Goal: Task Accomplishment & Management: Complete application form

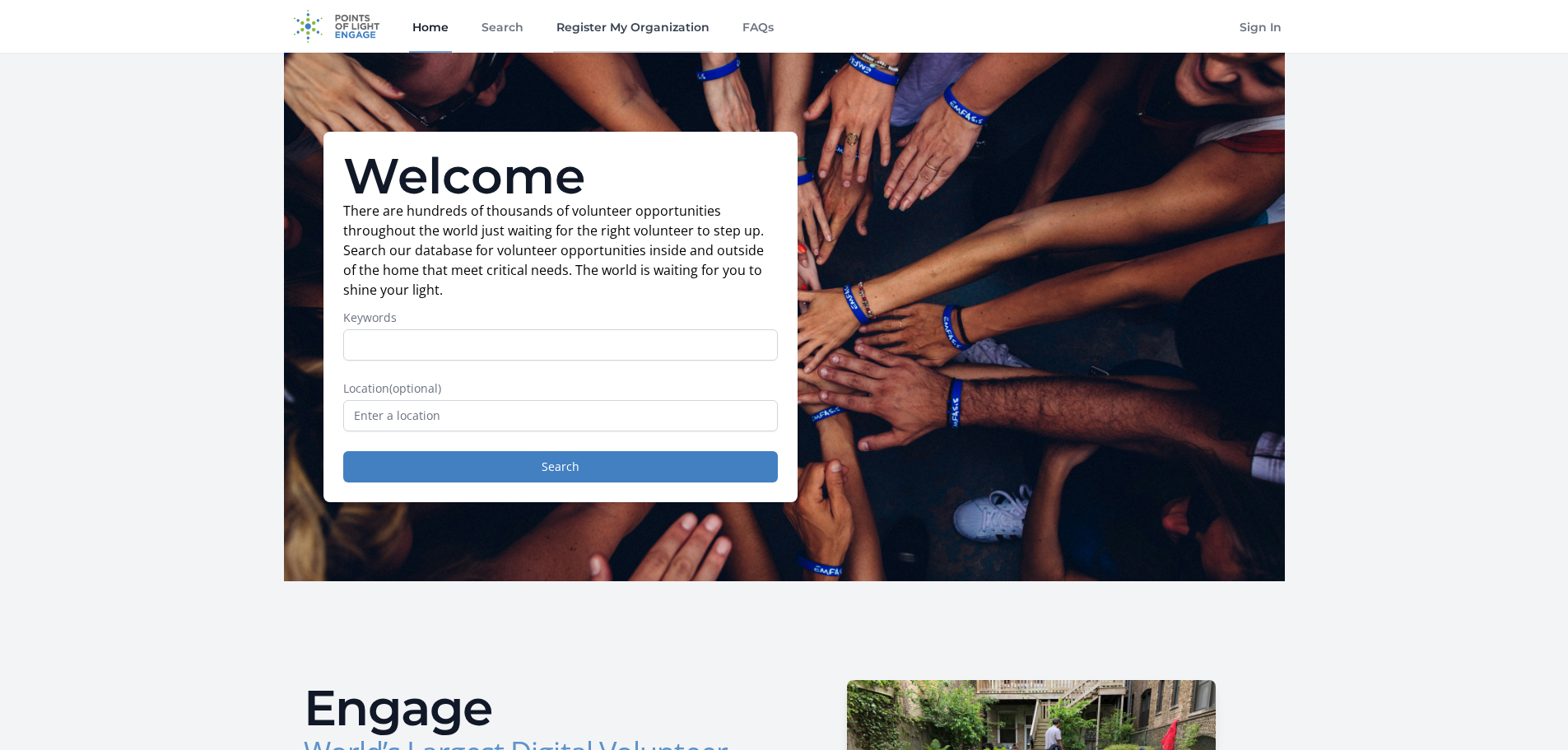
click at [639, 30] on link "Register My Organization" at bounding box center [633, 26] width 160 height 52
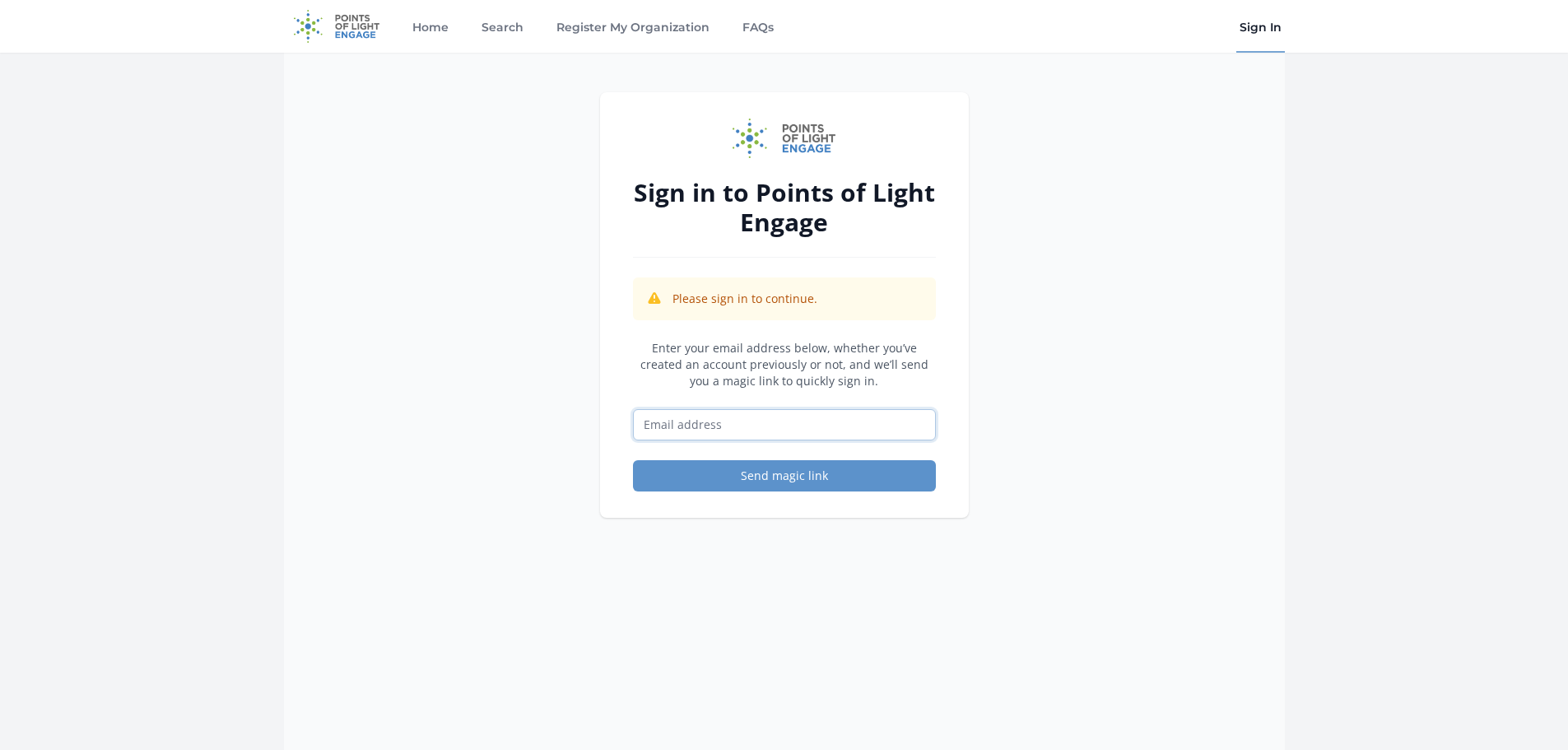
click at [762, 420] on input "Email address" at bounding box center [784, 424] width 303 height 31
type input "melissa@lakesideriverpark.org"
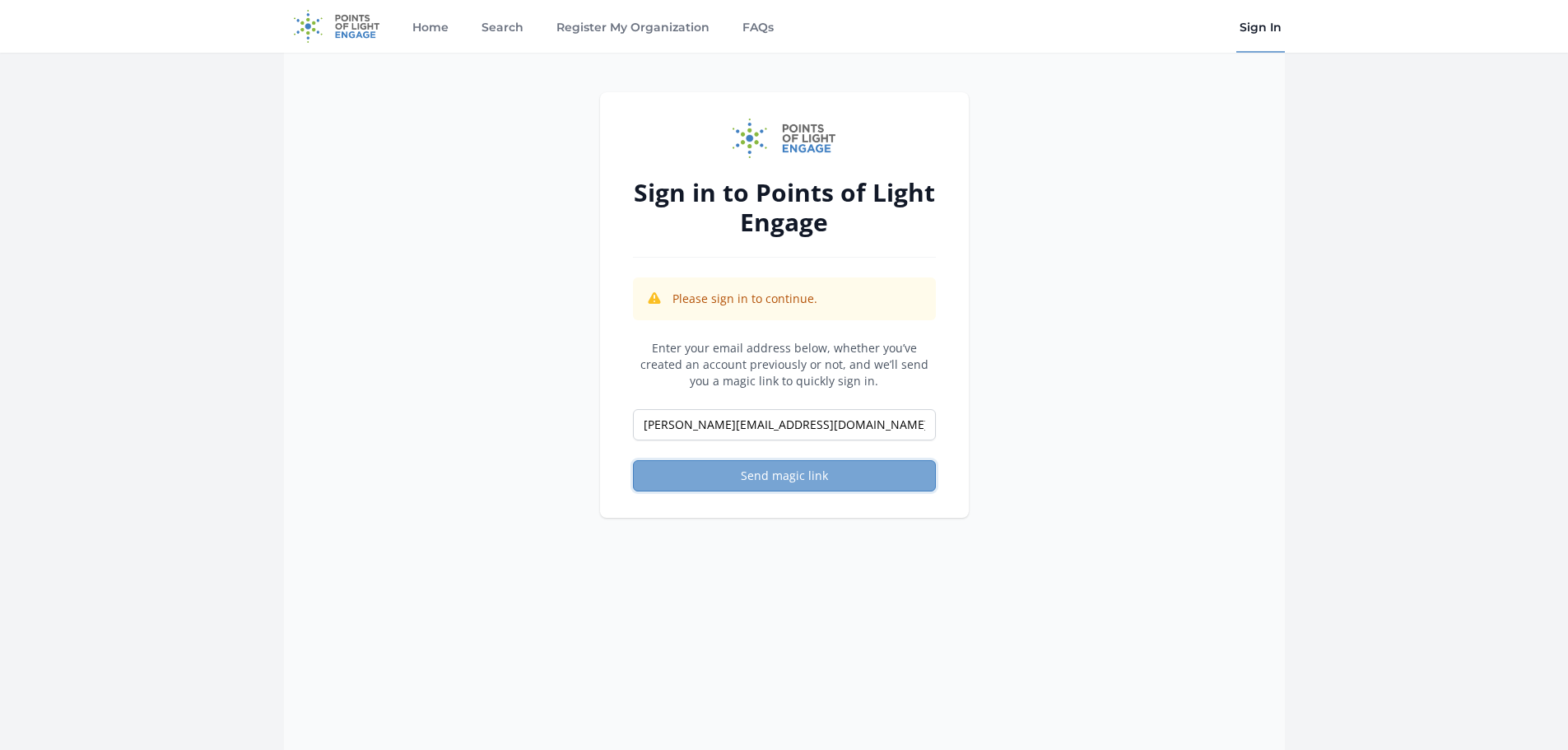
click at [761, 470] on button "Send magic link" at bounding box center [784, 476] width 303 height 31
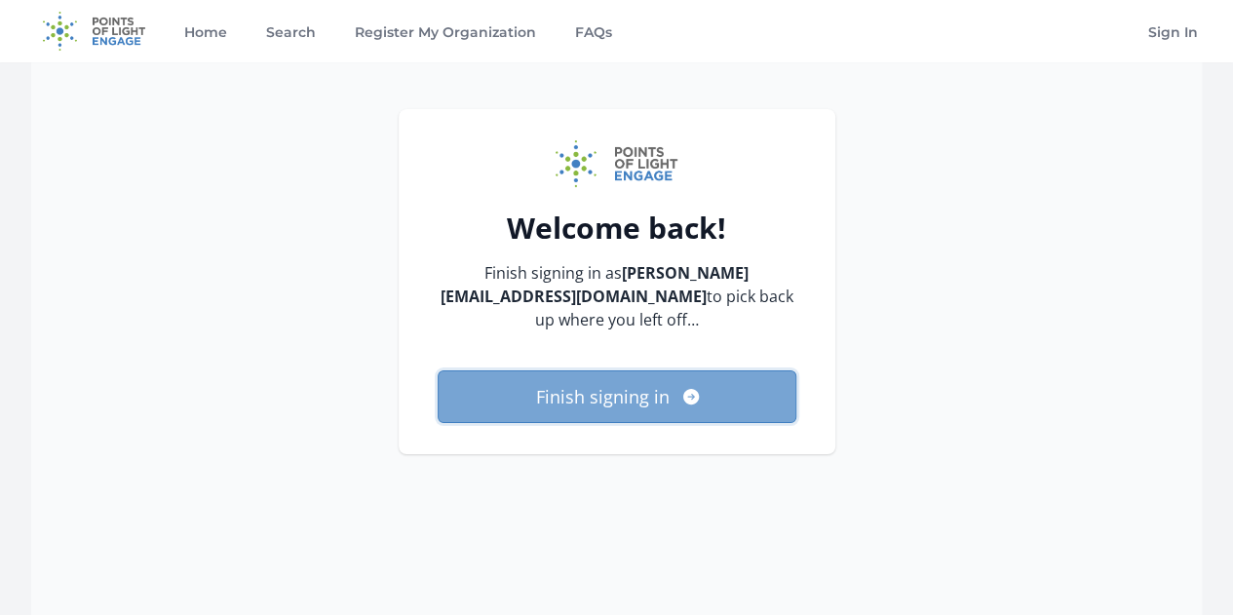
click at [604, 399] on button "Finish signing in" at bounding box center [617, 396] width 359 height 53
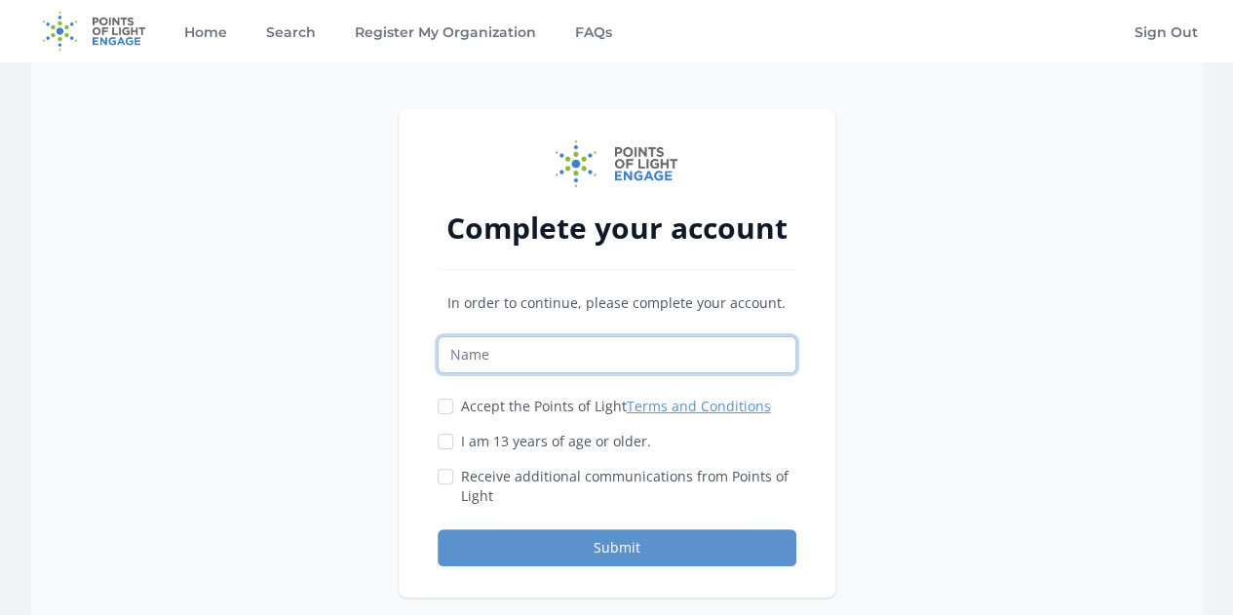
click at [479, 367] on input "Name" at bounding box center [617, 354] width 359 height 37
type input "[PERSON_NAME]"
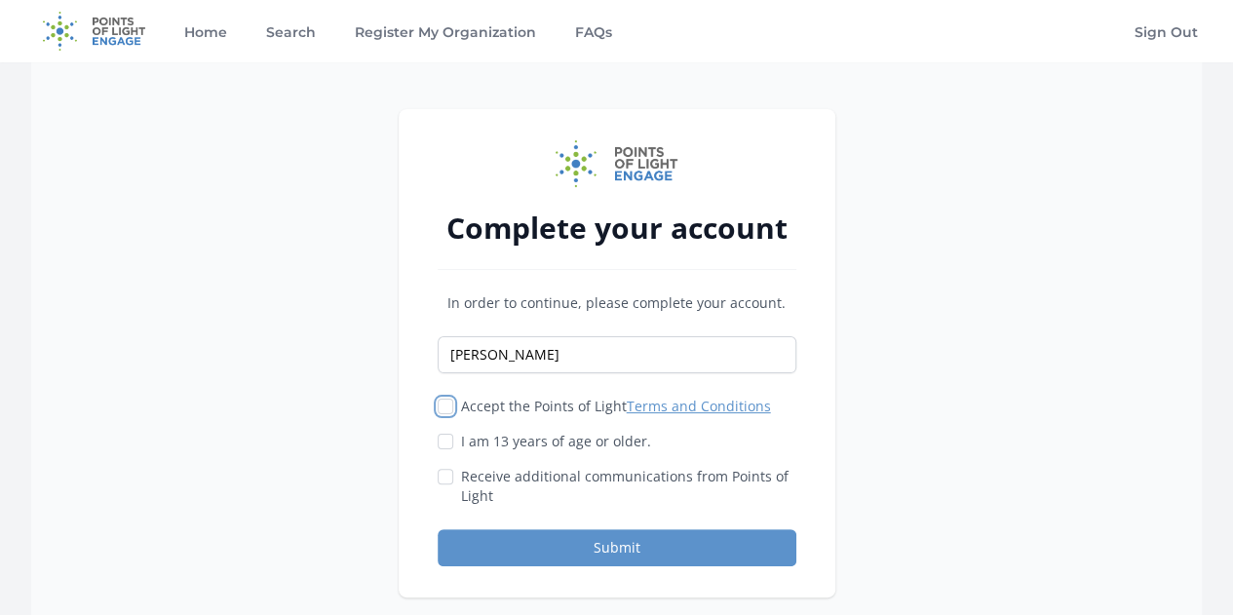
click at [446, 403] on input "Accept the Points of Light Terms and Conditions" at bounding box center [446, 407] width 16 height 16
checkbox input "true"
click at [447, 424] on div "Accept the Points of Light Terms and Conditions I am 13 years of age or older." at bounding box center [617, 451] width 359 height 109
click at [444, 442] on input "I am 13 years of age or older." at bounding box center [446, 442] width 16 height 16
checkbox input "true"
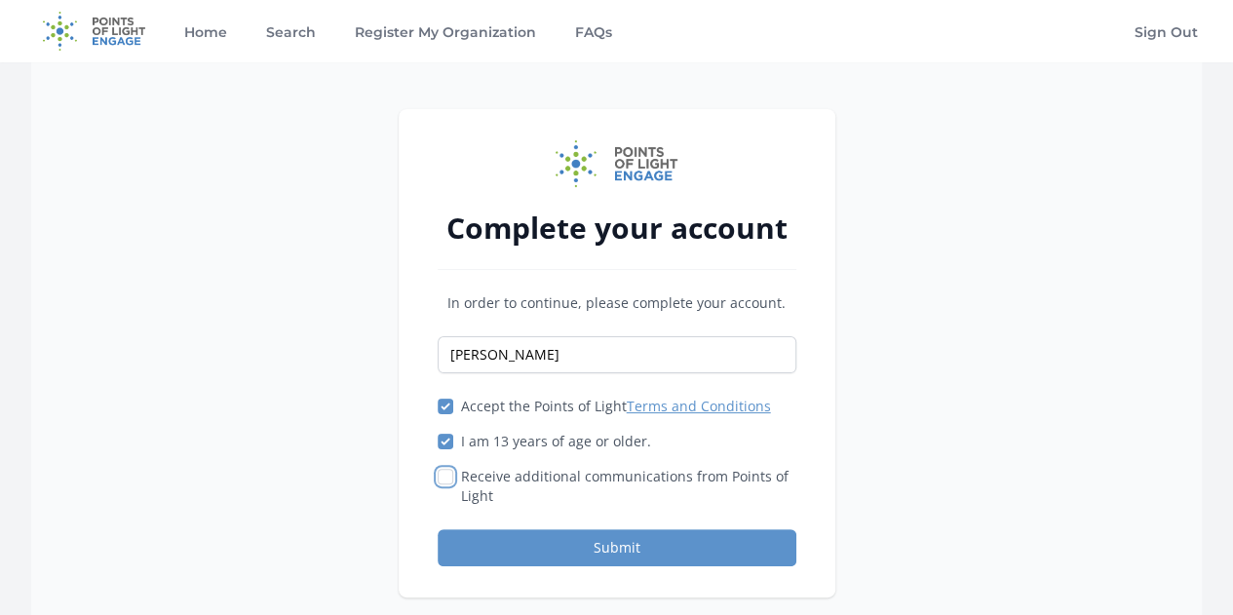
click at [444, 469] on input "Receive additional communications from Points of Light" at bounding box center [446, 477] width 16 height 16
checkbox input "true"
click at [621, 537] on button "Submit" at bounding box center [617, 547] width 359 height 37
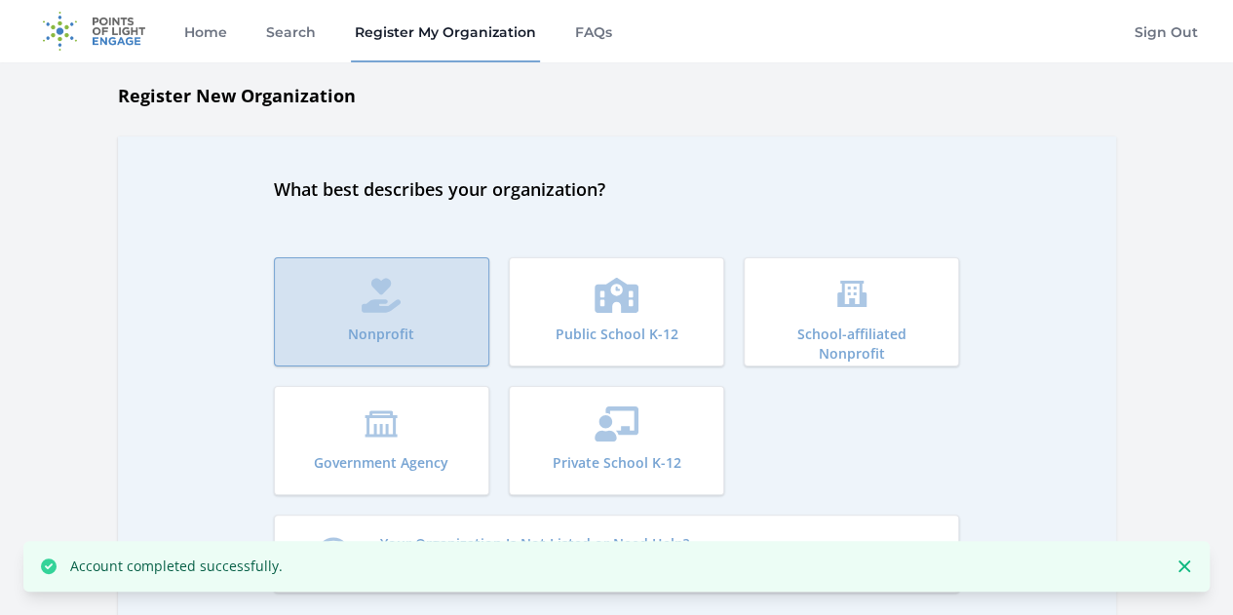
click at [355, 283] on button "Nonprofit" at bounding box center [381, 311] width 215 height 109
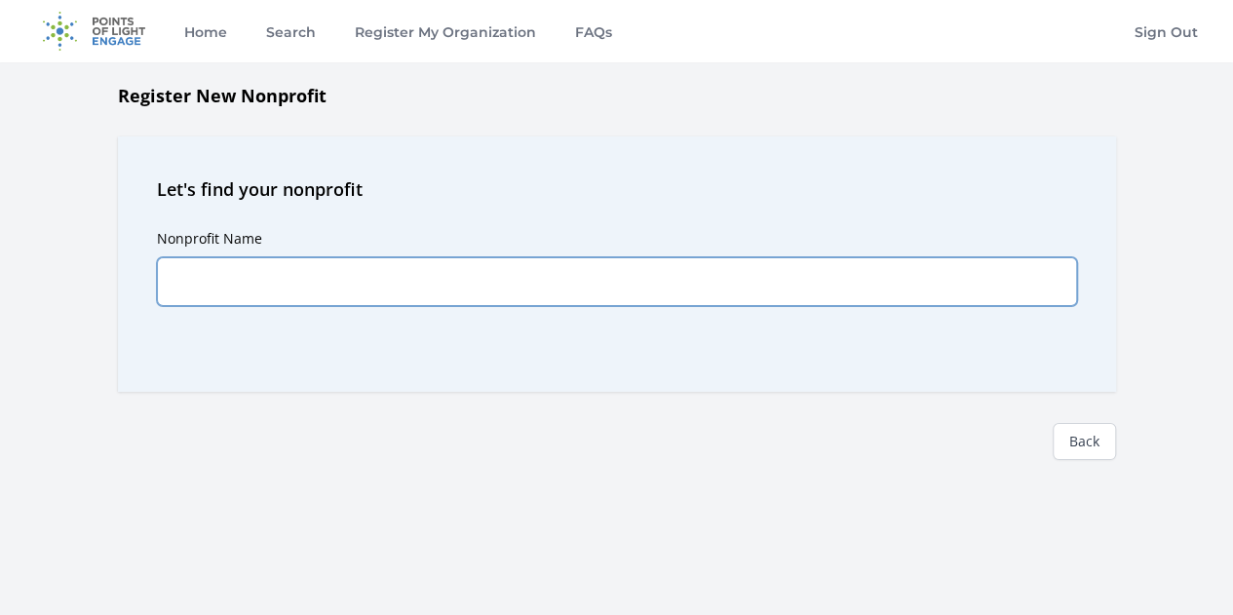
click at [238, 278] on input "Nonprofit Name" at bounding box center [617, 281] width 920 height 49
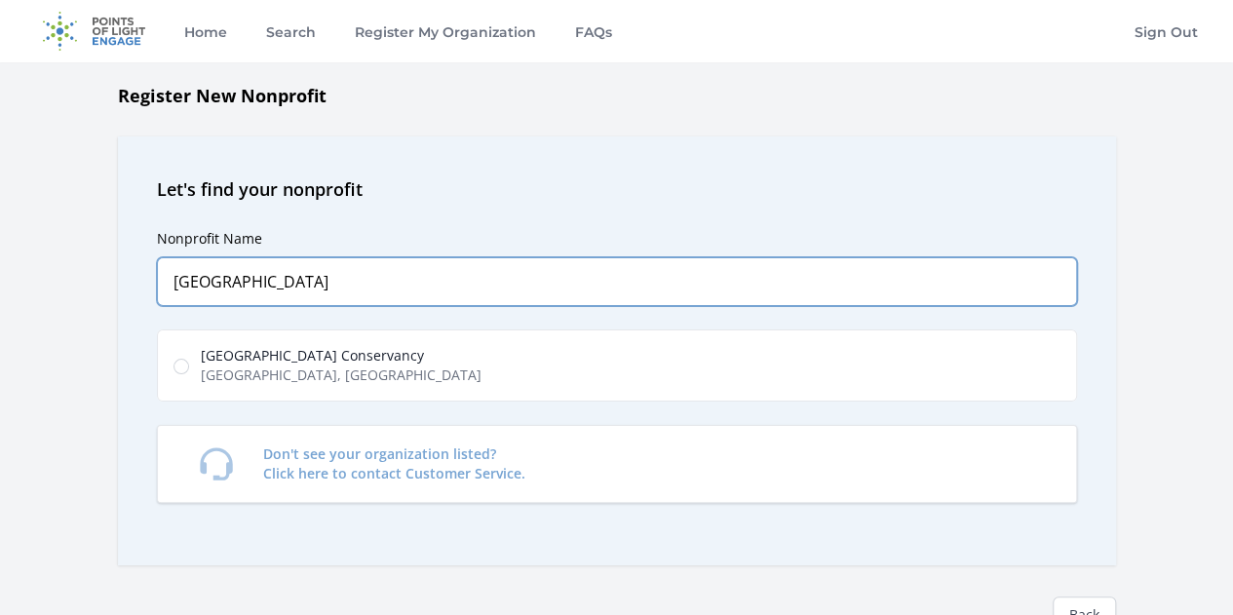
type input "Lakeside's River Park"
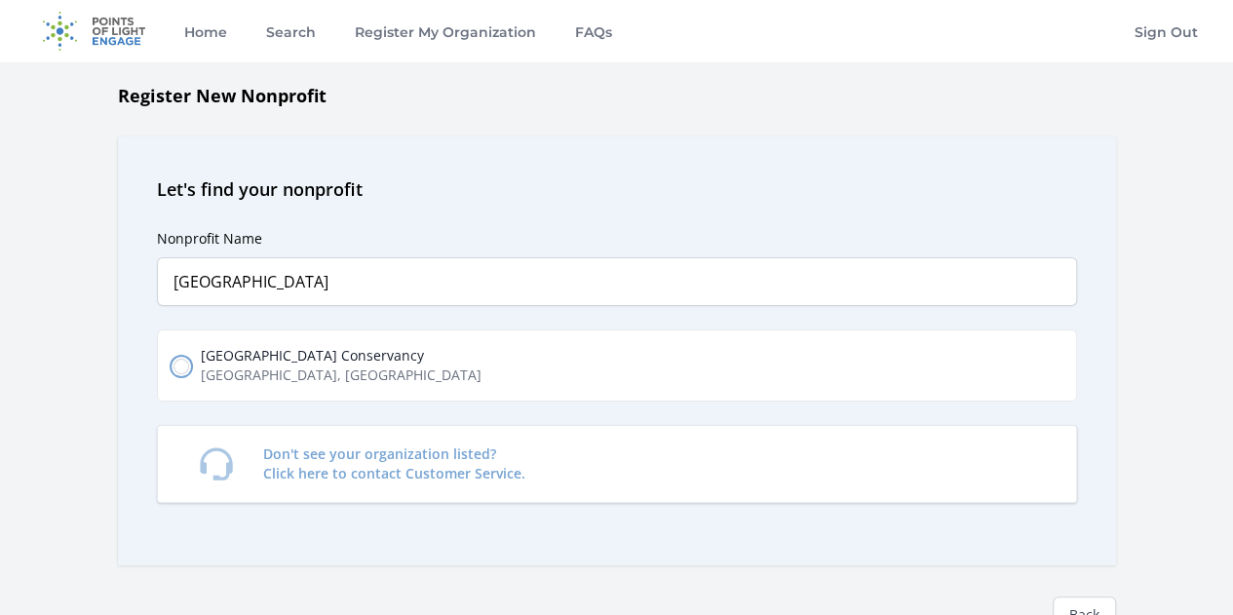
click at [175, 365] on input "Lakeside's River Park Conservancy Channel Road, Lakeside, CA, USA" at bounding box center [181, 367] width 16 height 16
radio input "true"
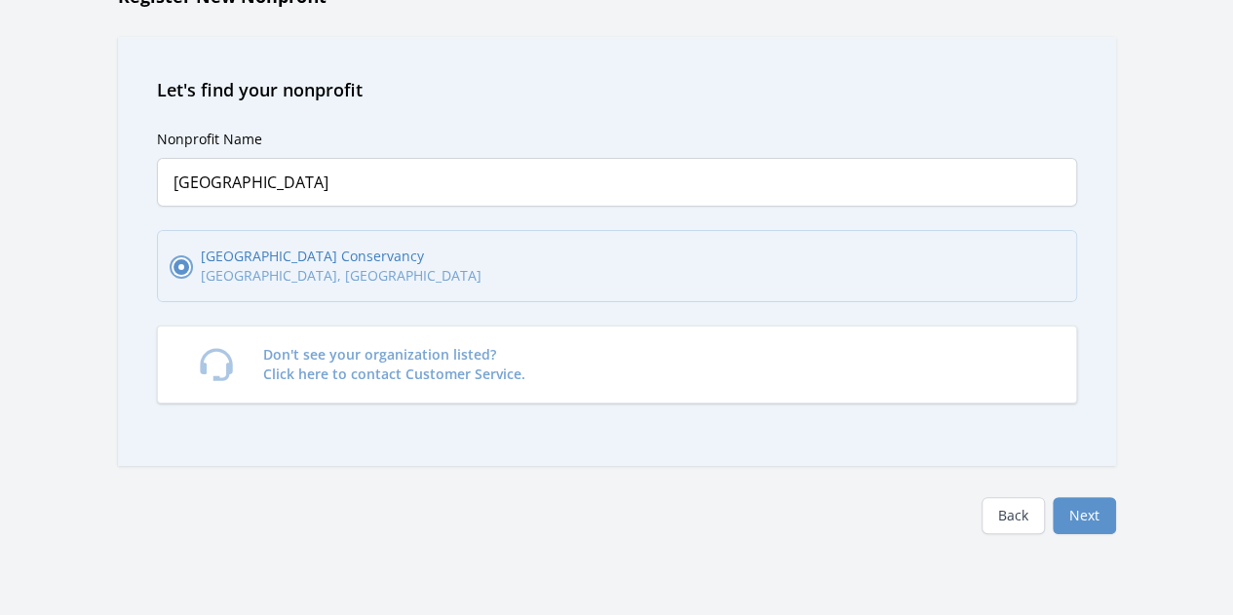
scroll to position [195, 0]
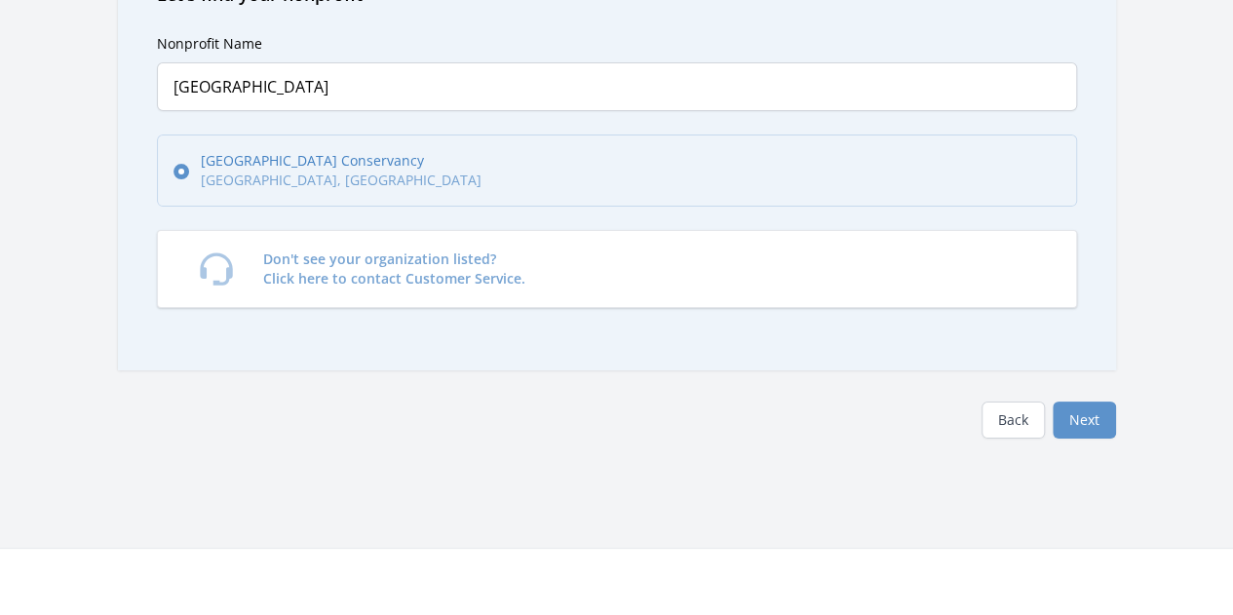
click at [1076, 437] on div "Register New Nonprofit Let's find your nonprofit Nonprofit Name Lakeside's Rive…" at bounding box center [616, 217] width 1233 height 661
click at [1076, 422] on button "Next" at bounding box center [1083, 419] width 63 height 37
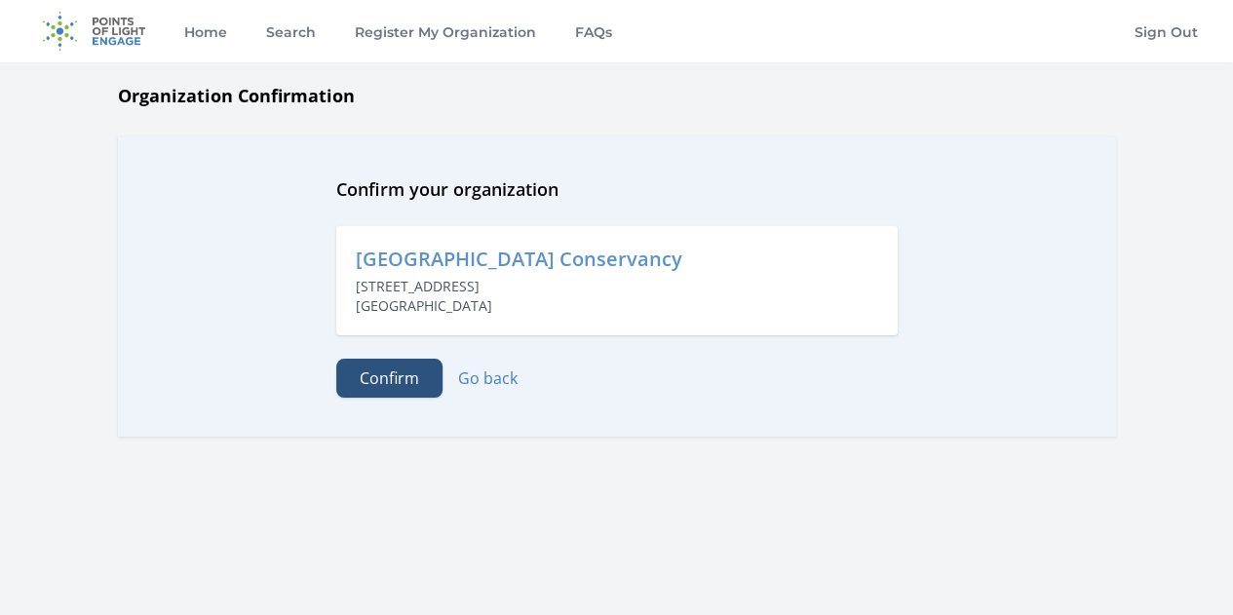
click at [388, 391] on button "Confirm" at bounding box center [389, 378] width 106 height 39
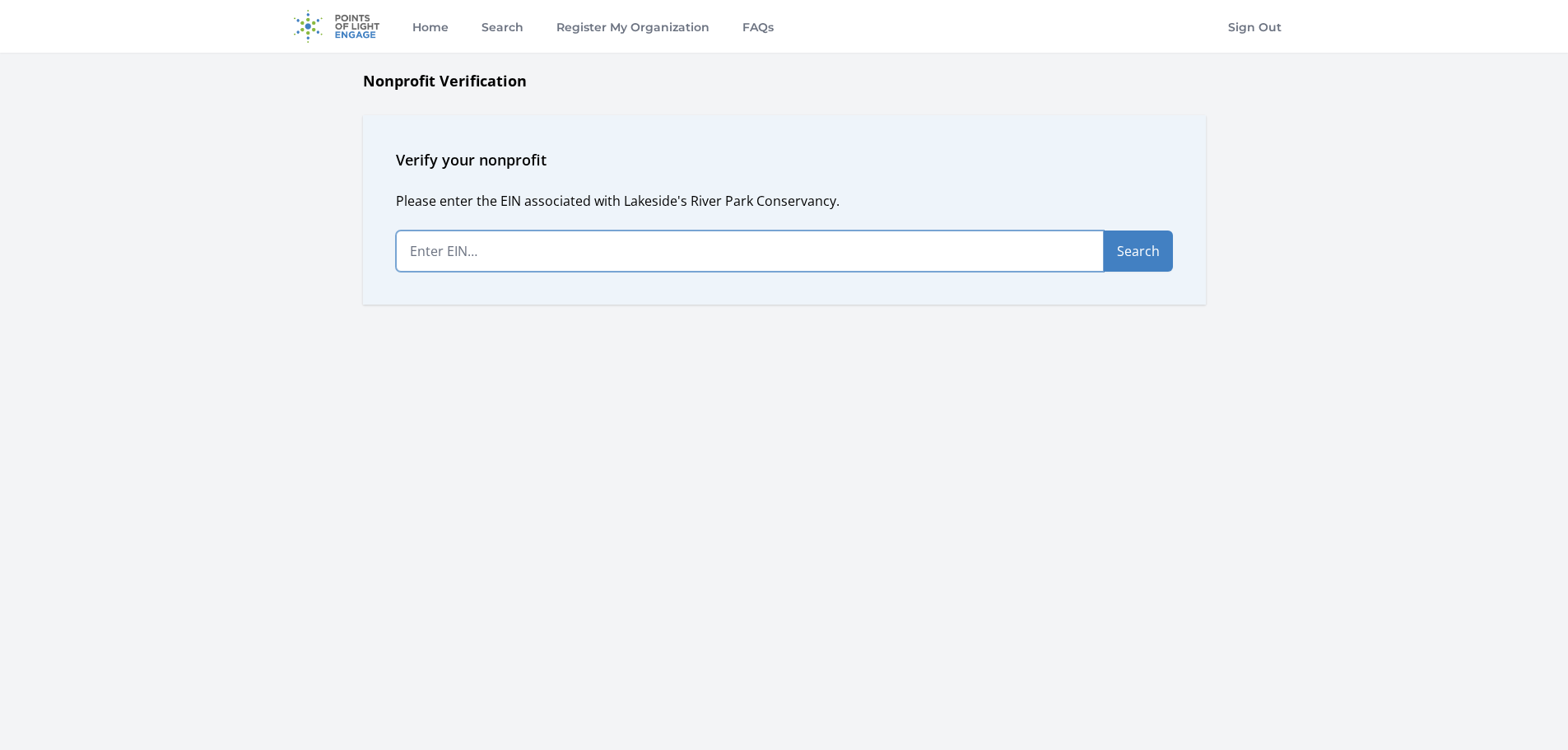
click at [504, 249] on input "text" at bounding box center [750, 251] width 708 height 41
type input "[US_EMPLOYER_IDENTIFICATION_NUMBER]"
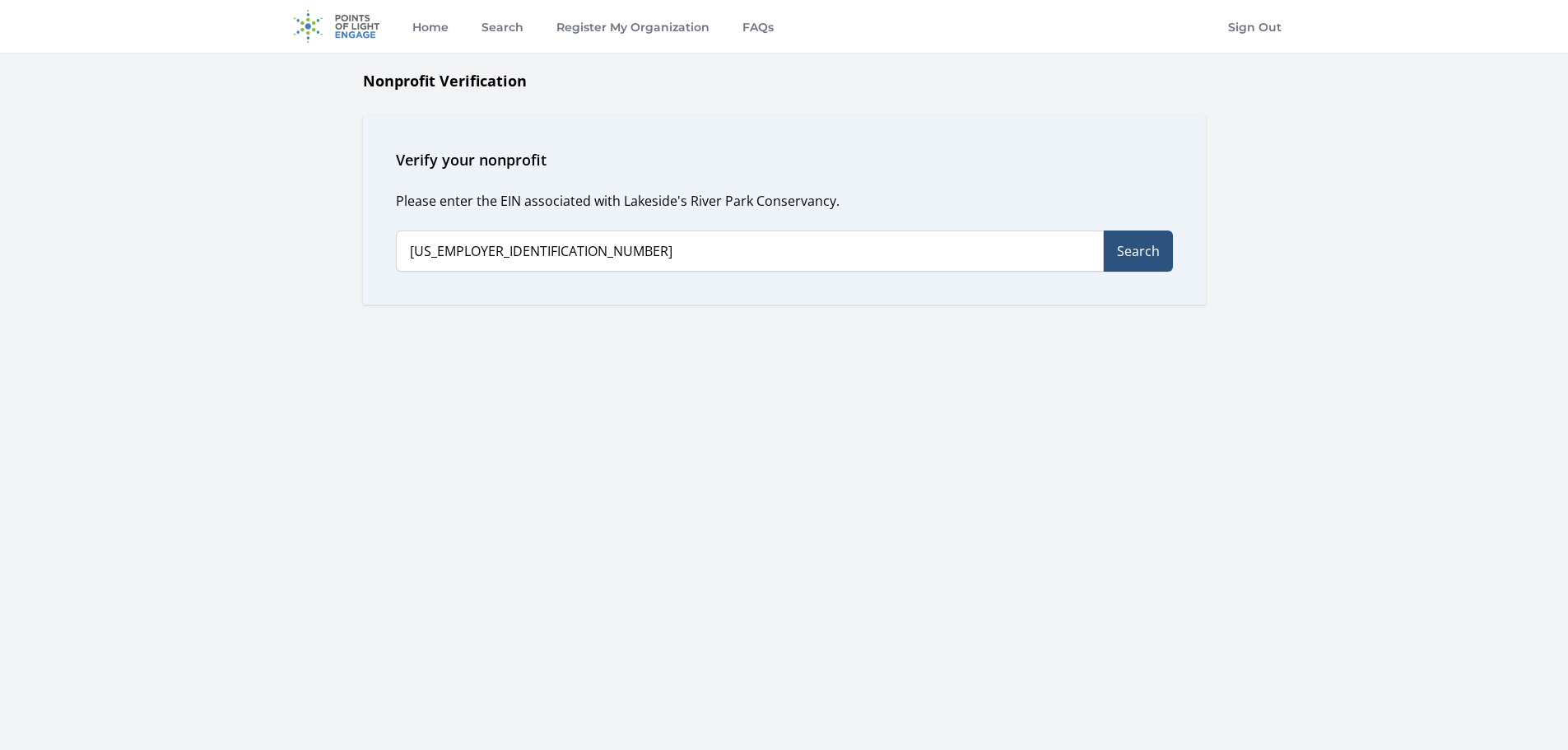
click at [1041, 260] on button "Search" at bounding box center [1139, 251] width 69 height 41
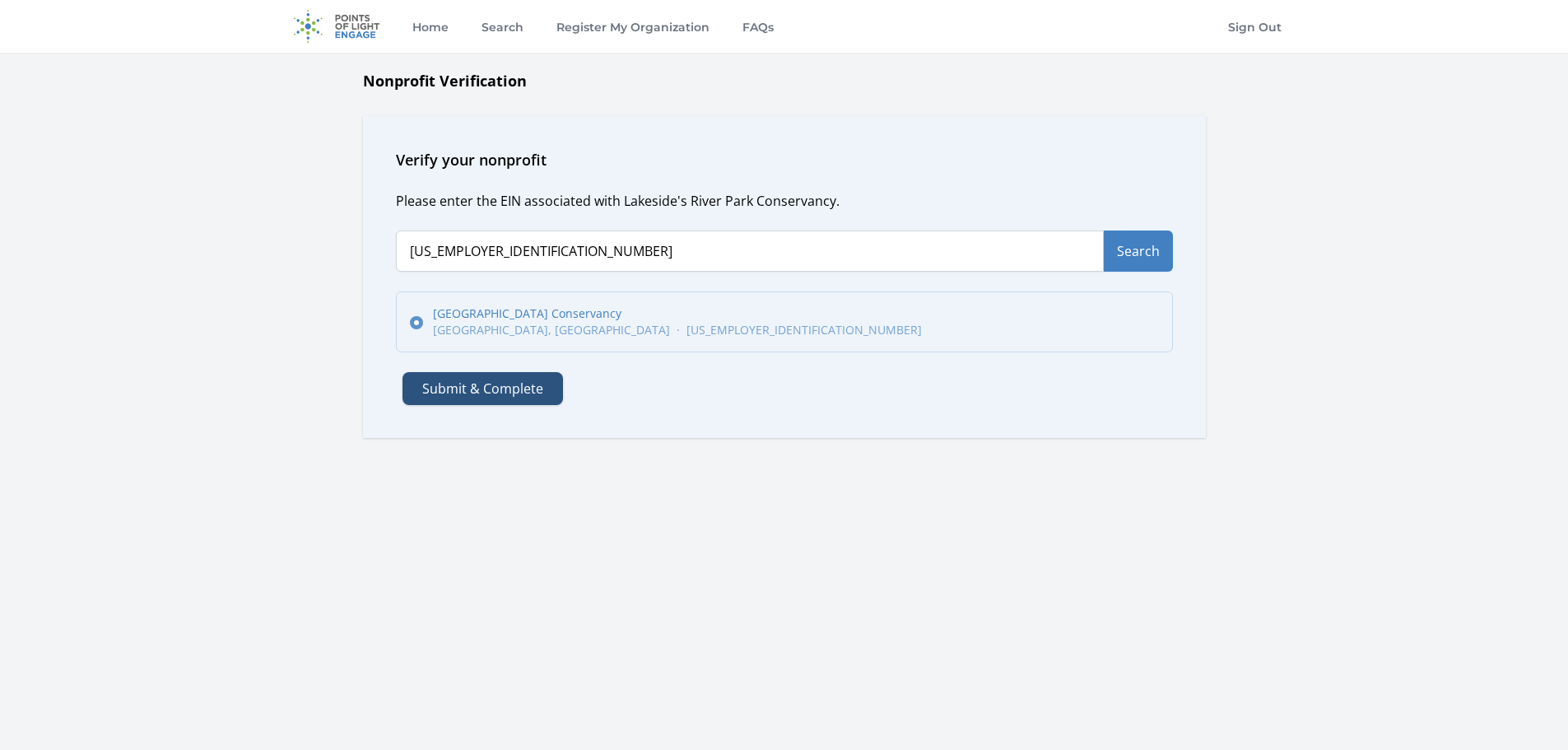
click at [511, 394] on button "Submit & Complete" at bounding box center [483, 388] width 161 height 33
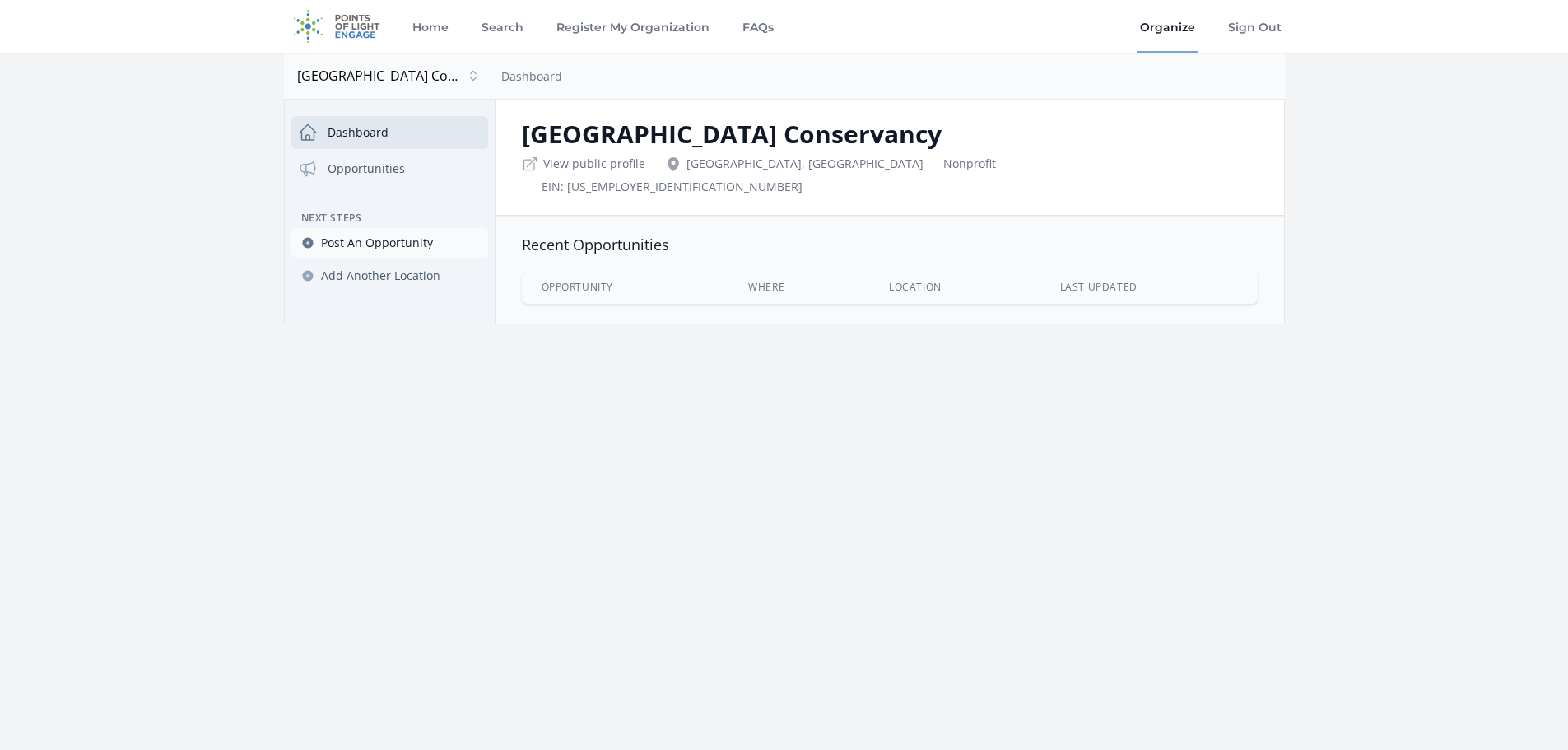
click at [388, 251] on link "Post An Opportunity" at bounding box center [389, 242] width 197 height 30
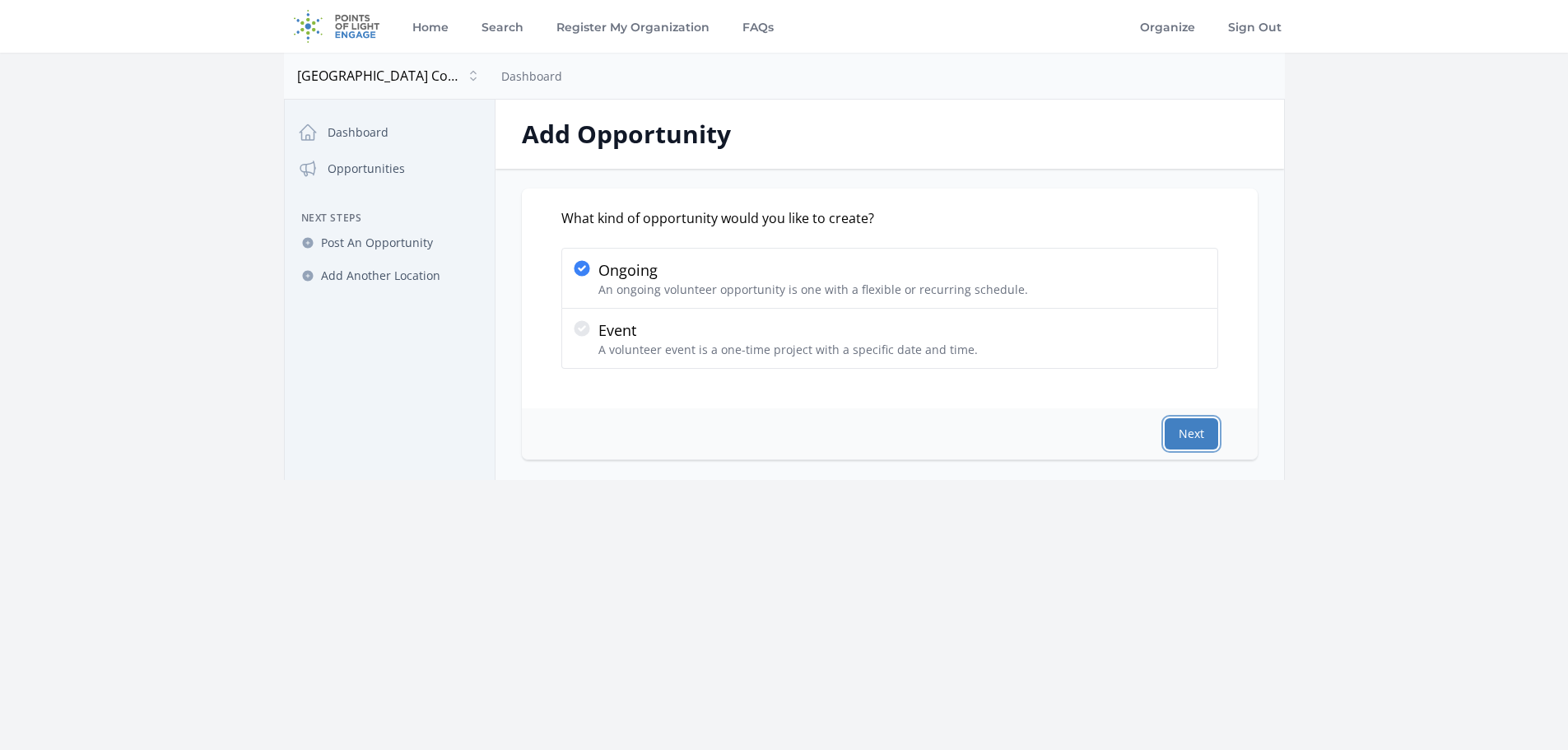
click at [1200, 431] on button "Next" at bounding box center [1191, 433] width 53 height 31
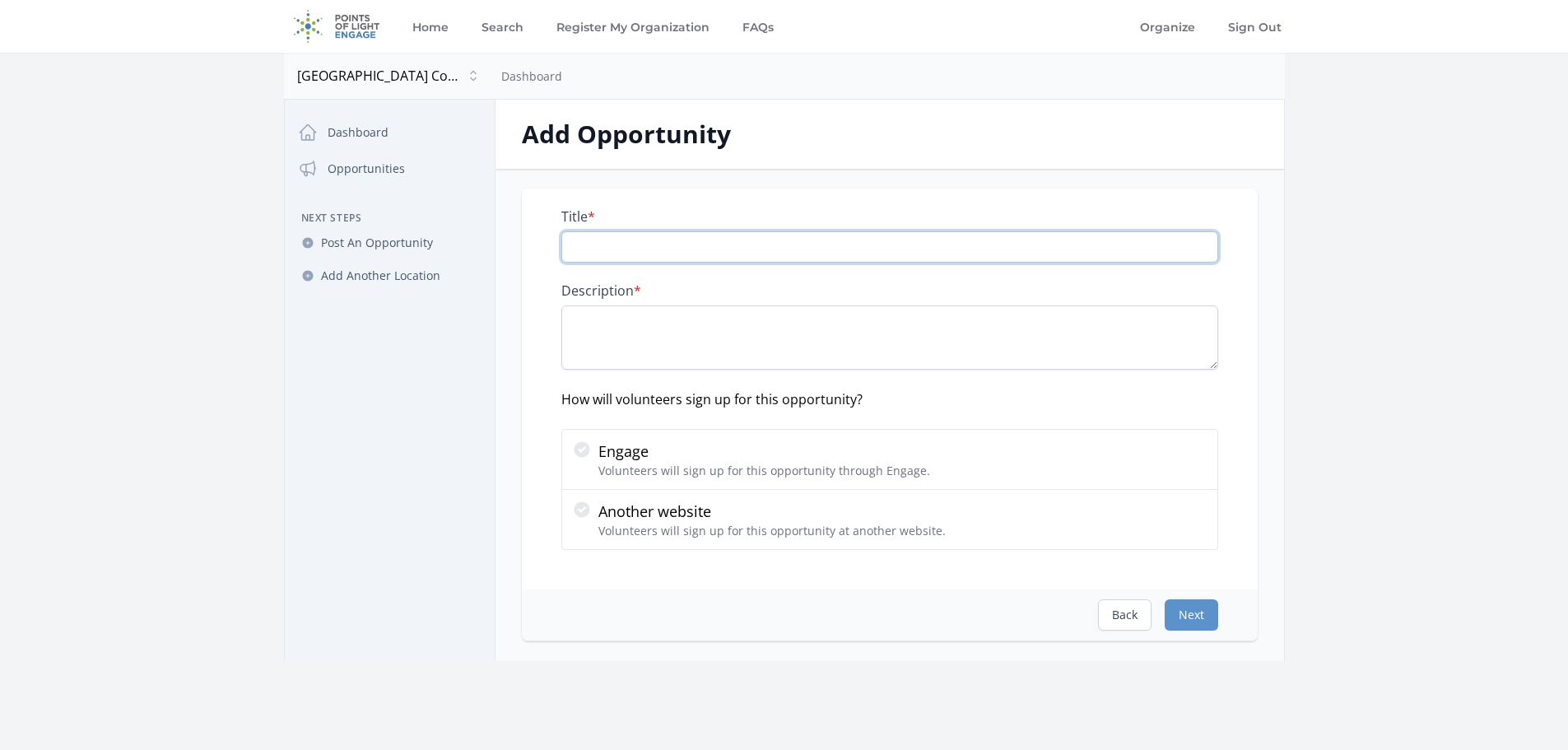
click at [660, 253] on input "Title *" at bounding box center [890, 247] width 657 height 31
click at [639, 243] on input "Title *" at bounding box center [890, 247] width 657 height 31
paste input "Willow Staking & River Restoration – [GEOGRAPHIC_DATA] Conservancy"
drag, startPoint x: 757, startPoint y: 246, endPoint x: 667, endPoint y: 247, distance: 90.0
click at [667, 247] on input "Willow Staking & River Restoration – [GEOGRAPHIC_DATA] Conservancy" at bounding box center [890, 247] width 657 height 31
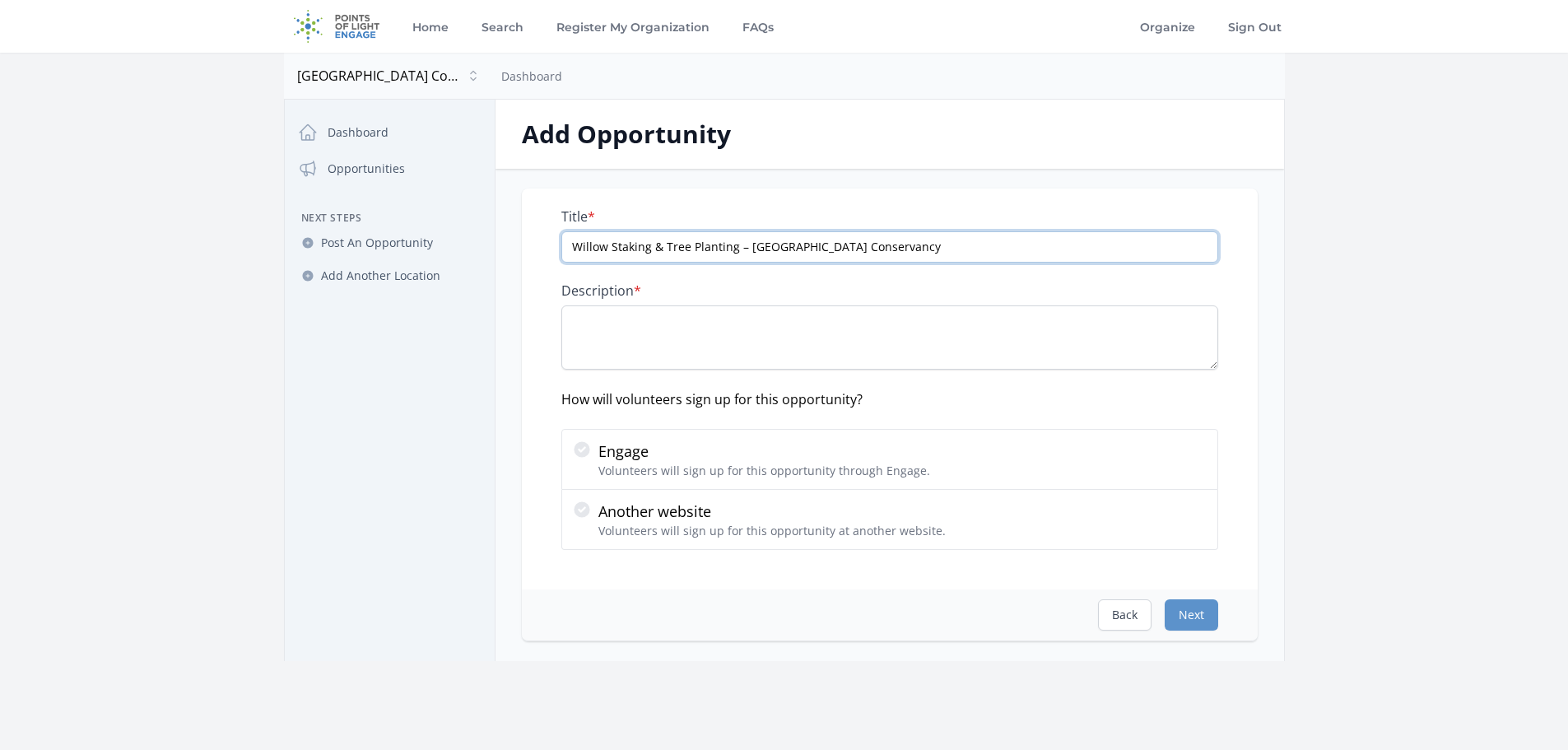
type input "Willow Staking & Tree Planting – [GEOGRAPHIC_DATA] Conservancy"
click at [675, 308] on textarea "Description *" at bounding box center [890, 338] width 657 height 64
click at [612, 318] on textarea "Description *" at bounding box center [890, 338] width 657 height 64
paste textarea "Join Lakeside’s [GEOGRAPHIC_DATA] to plant 6,500 native willow trees along the …"
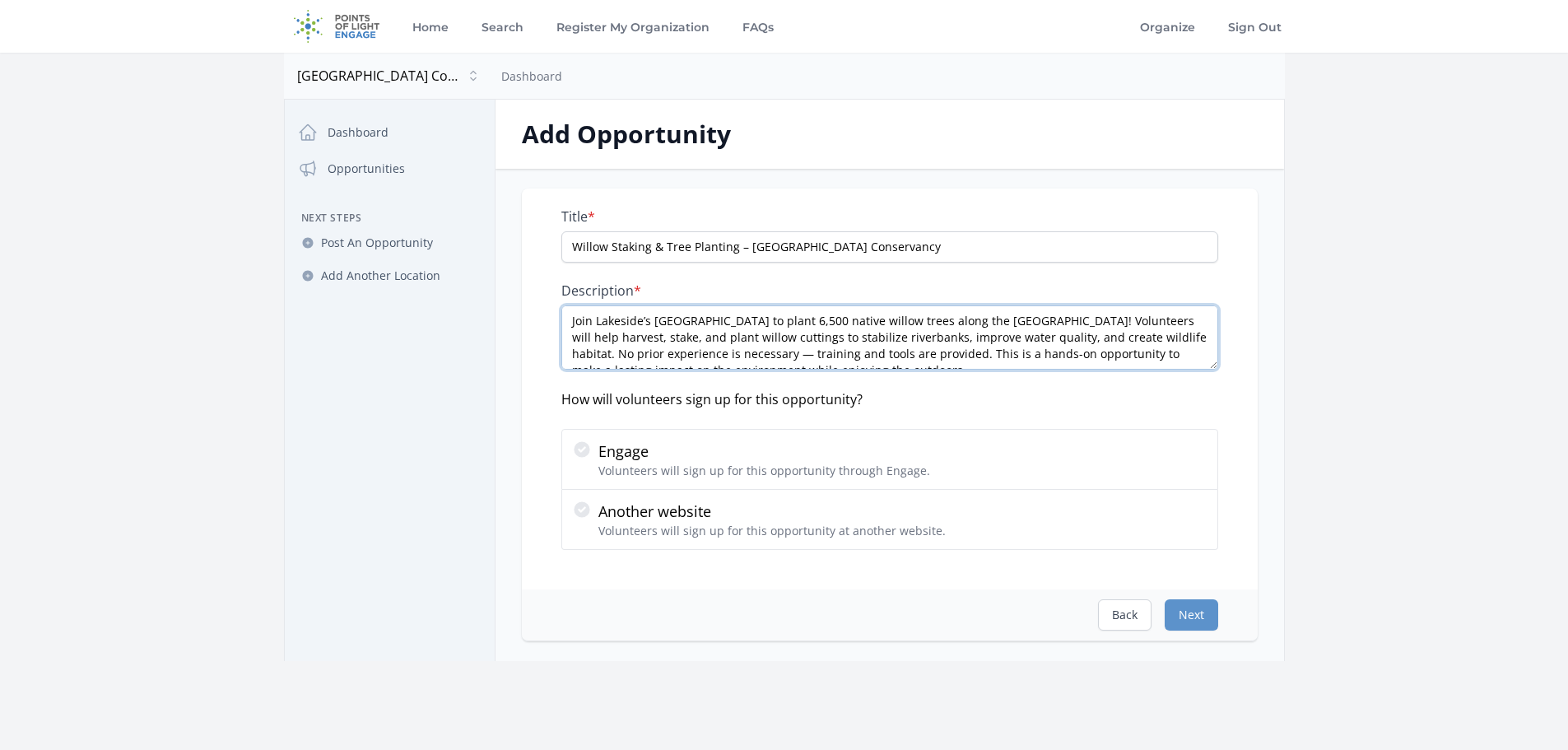
scroll to position [9, 0]
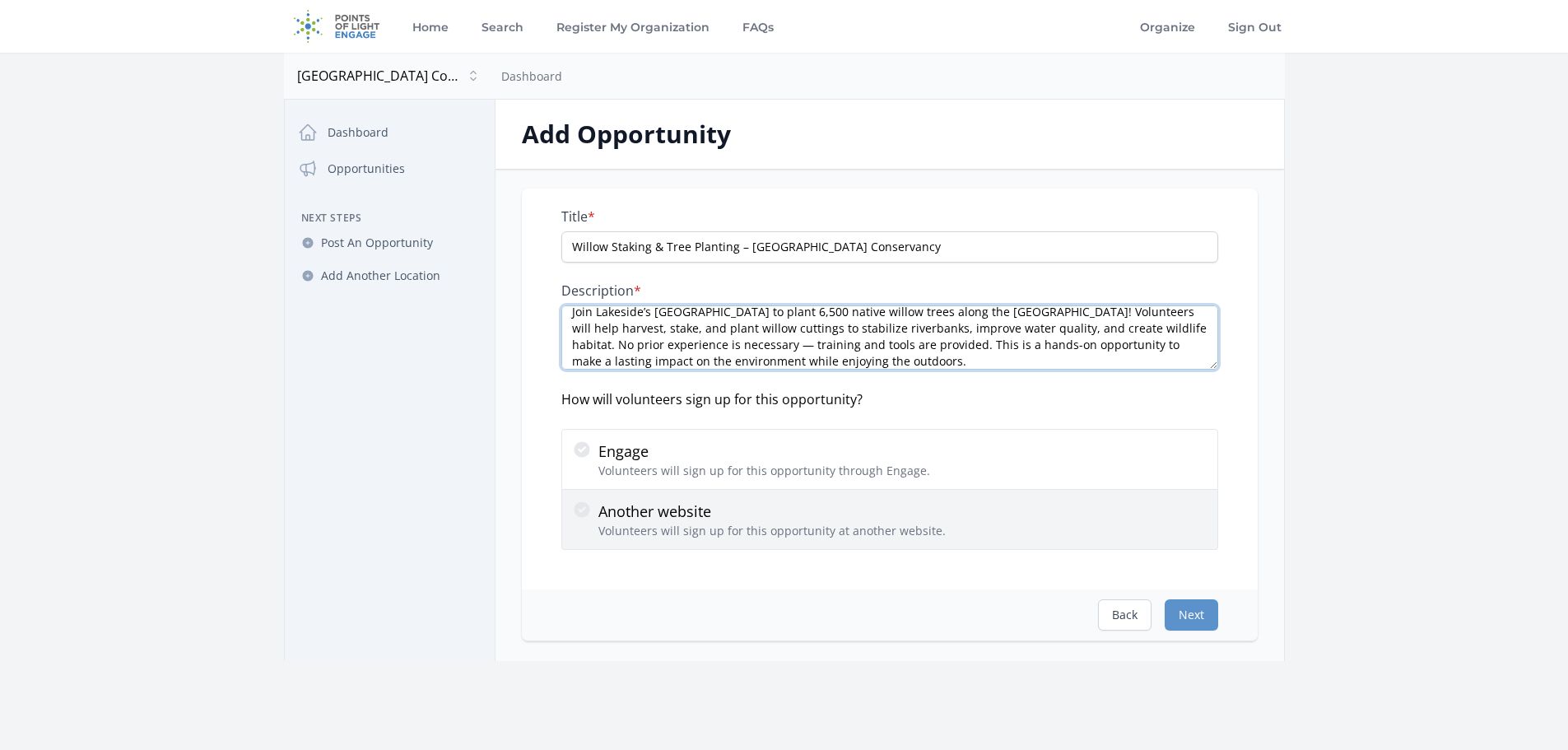
type textarea "Join Lakeside’s [GEOGRAPHIC_DATA] to plant 6,500 native willow trees along the …"
click at [645, 508] on p "Another website" at bounding box center [771, 511] width 347 height 23
click at [588, 512] on icon at bounding box center [581, 508] width 16 height 16
click at [0, 0] on input "Another website Volunteers will sign up for this opportunity at another website." at bounding box center [0, 0] width 0 height 0
click at [775, 548] on label "Another website Volunteers will sign up for this opportunity at another website." at bounding box center [890, 519] width 657 height 60
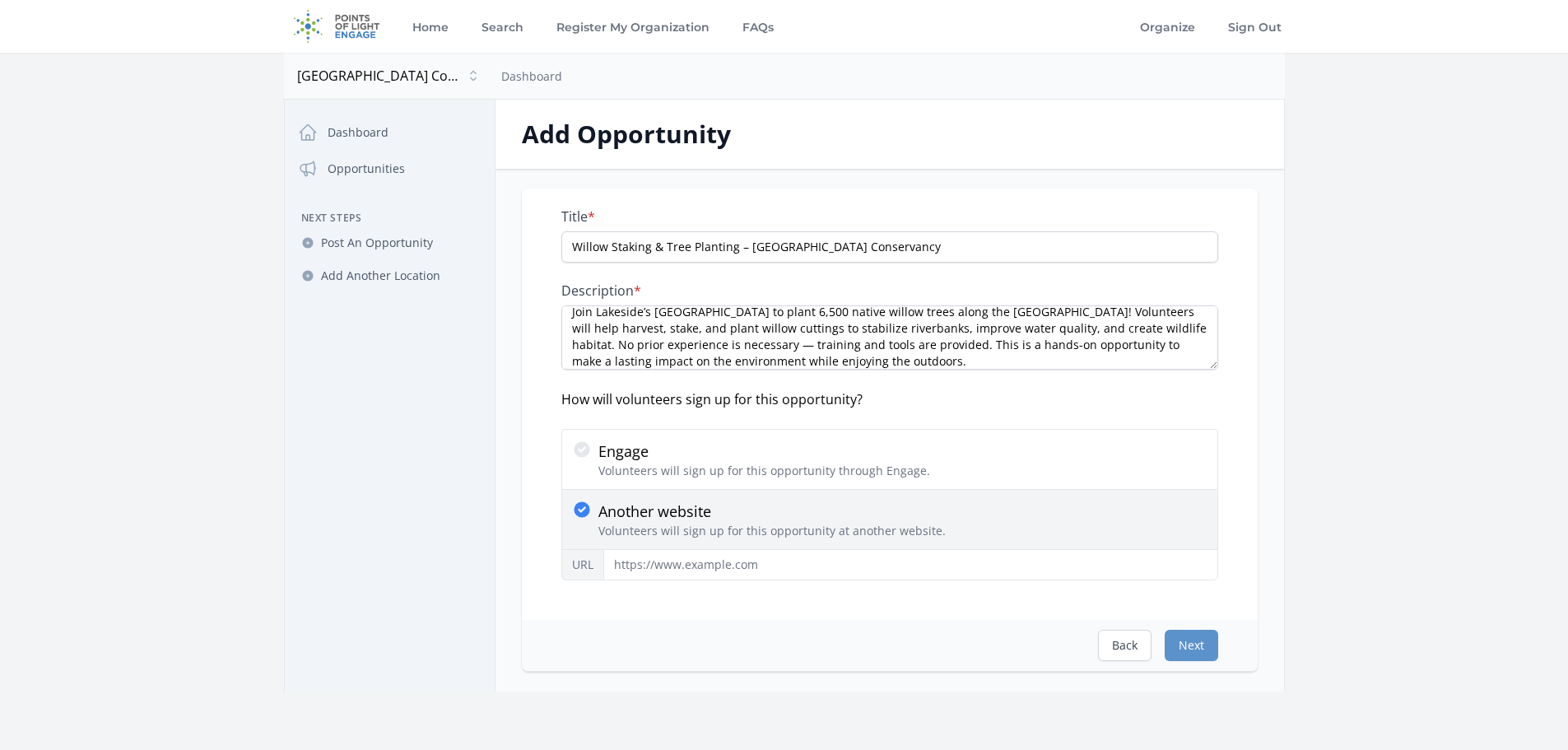
click at [0, 0] on input "Another website Volunteers will sign up for this opportunity at another website." at bounding box center [0, 0] width 0 height 0
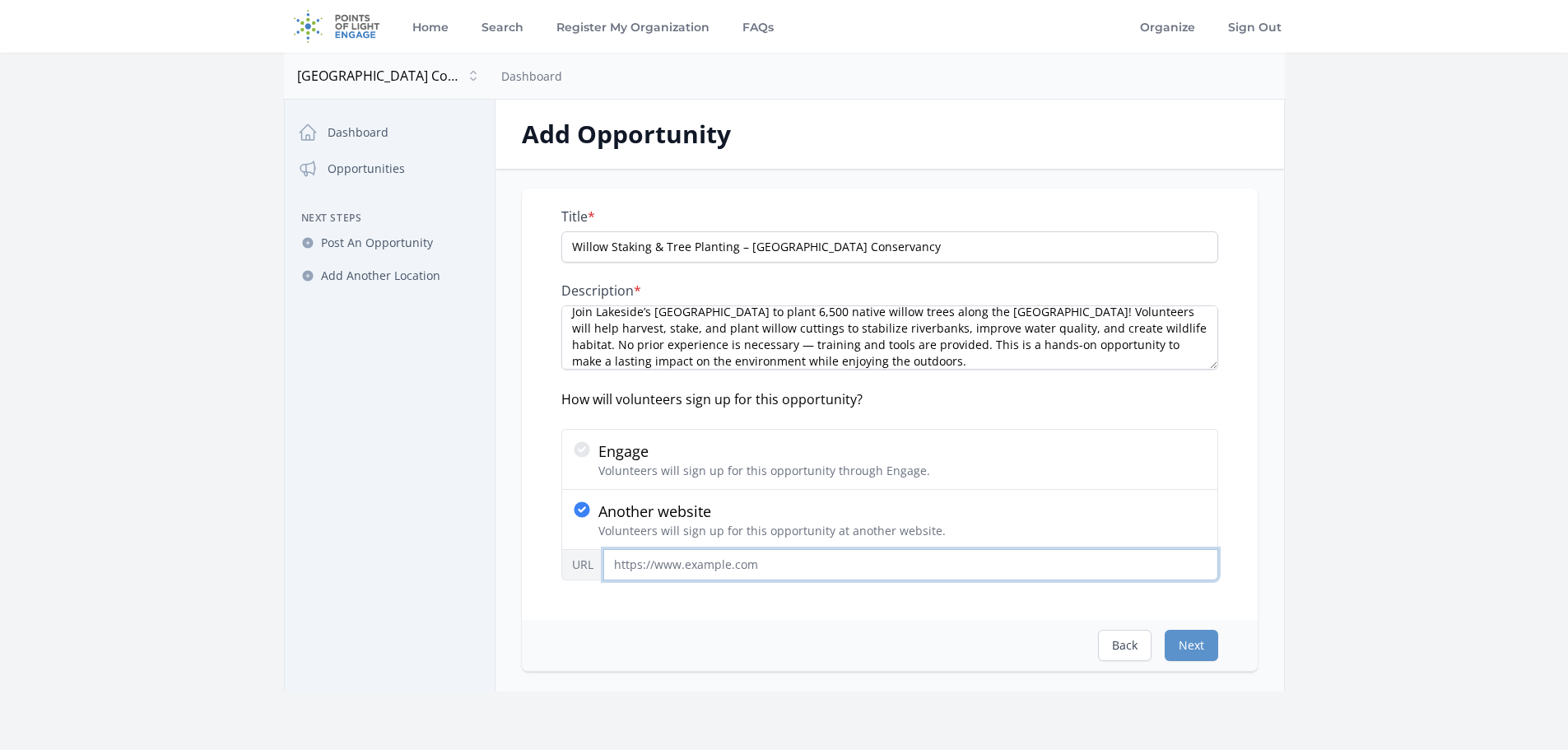
click at [754, 558] on input "URL" at bounding box center [911, 564] width 615 height 31
paste input "[URL][DOMAIN_NAME]"
type input "[URL][DOMAIN_NAME]"
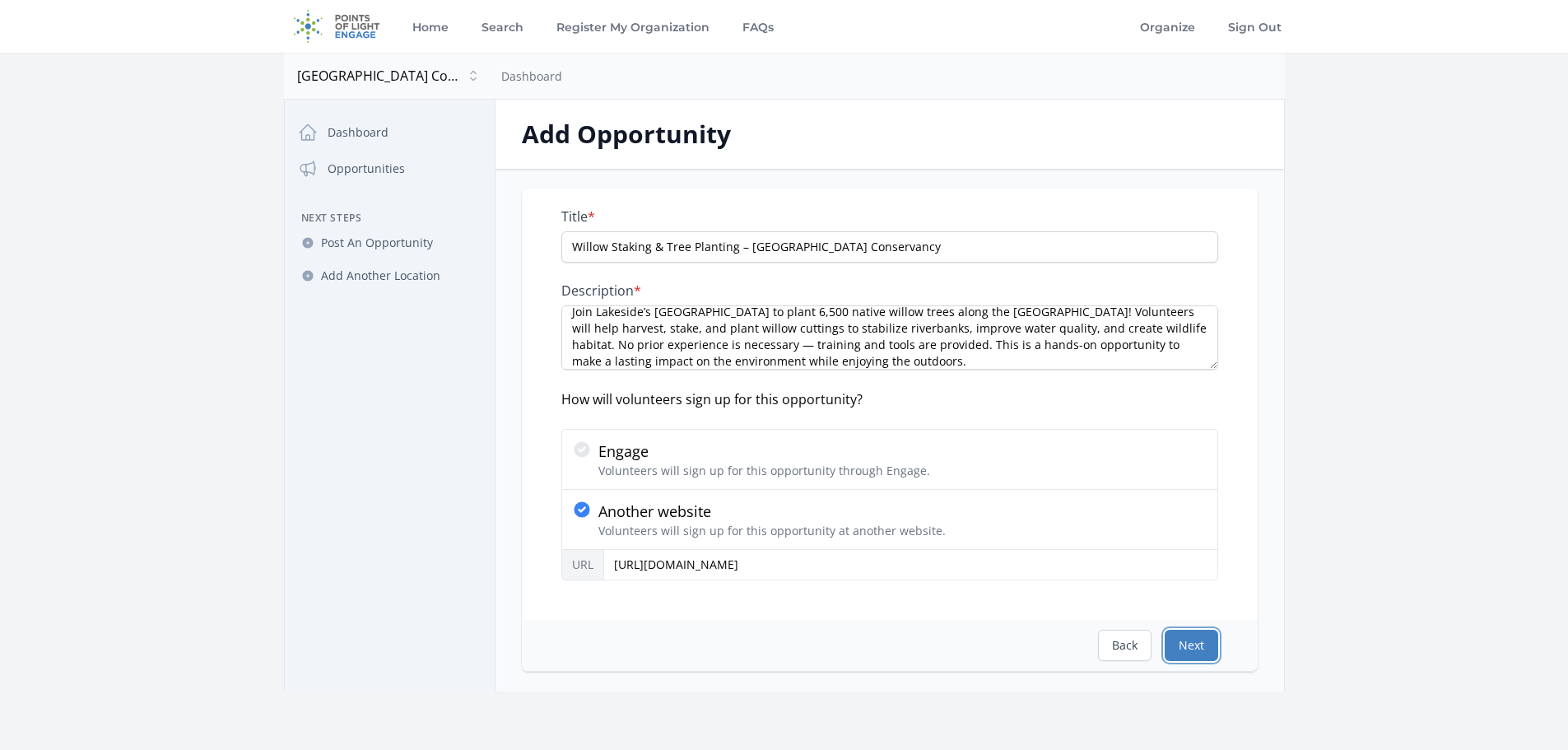
click at [1184, 641] on button "Next" at bounding box center [1191, 644] width 53 height 31
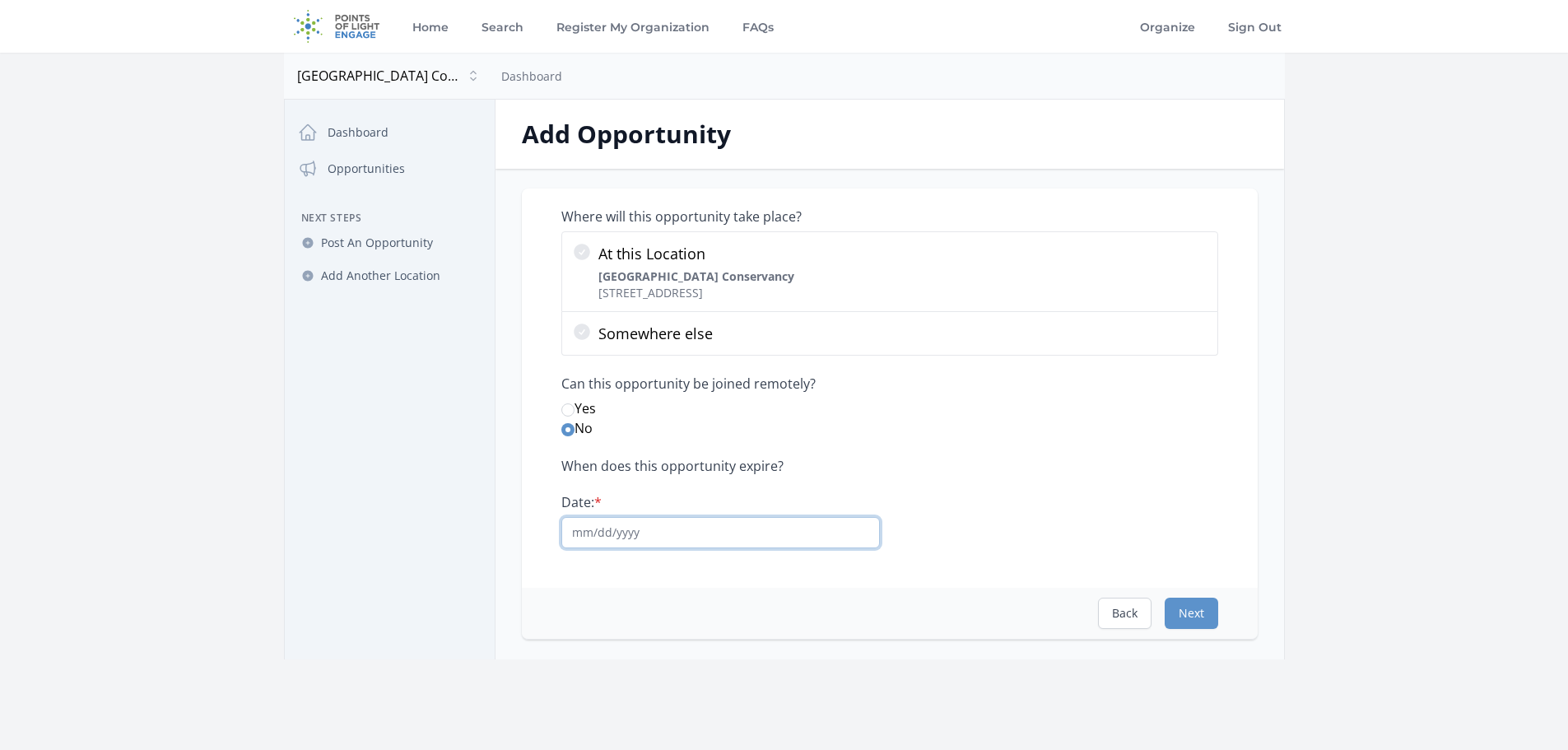
click at [651, 530] on input "Date: *" at bounding box center [721, 532] width 318 height 31
click at [593, 535] on input "Date: *" at bounding box center [721, 532] width 318 height 31
type input "[DATE]"
click at [1186, 618] on button "Next" at bounding box center [1191, 612] width 53 height 31
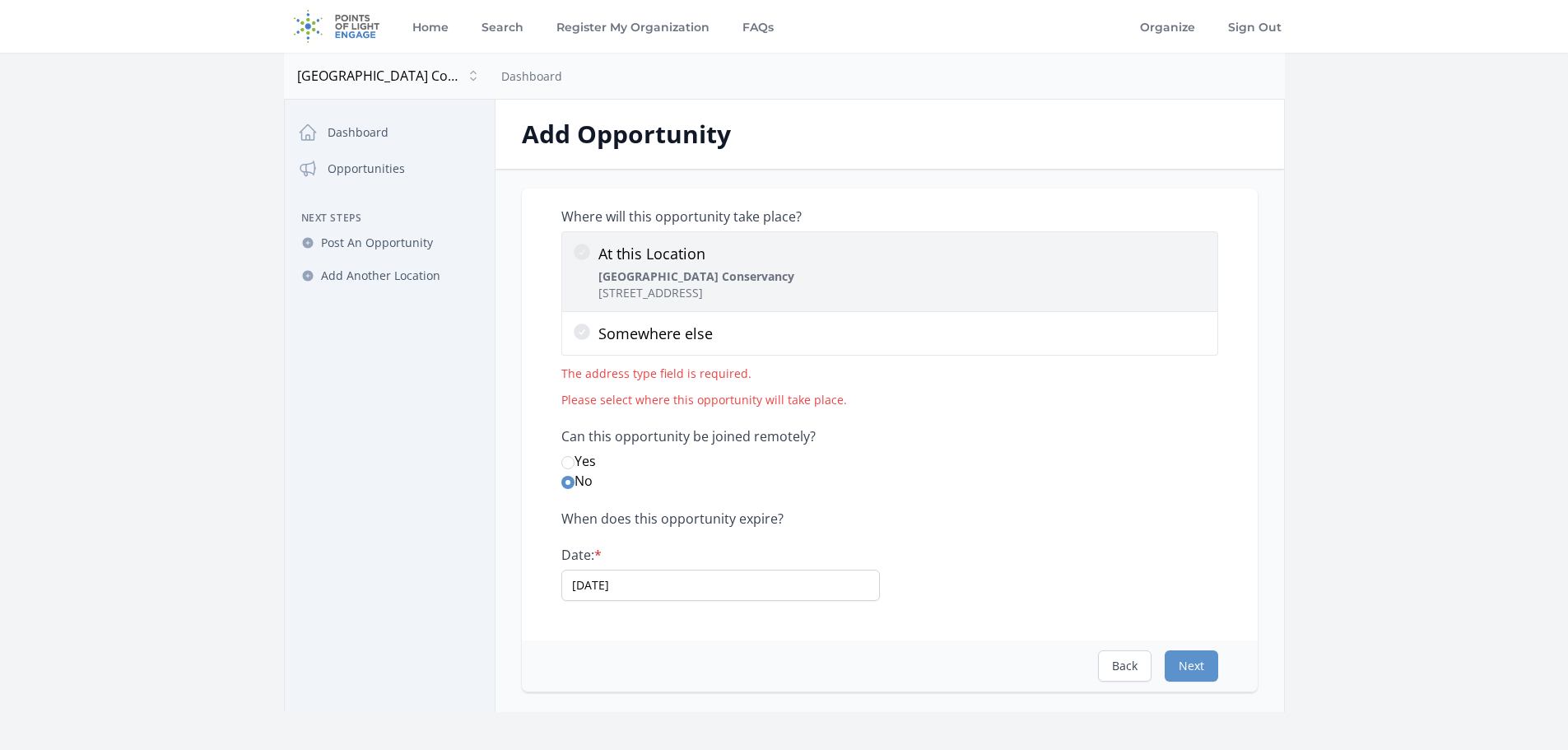
click at [583, 253] on icon at bounding box center [581, 251] width 16 height 16
click at [0, 0] on input "At this Location [GEOGRAPHIC_DATA] [STREET_ADDRESS]" at bounding box center [0, 0] width 0 height 0
click at [706, 264] on p "At this Location" at bounding box center [696, 253] width 196 height 23
click at [0, 0] on input "At this Location [GEOGRAPHIC_DATA] [STREET_ADDRESS]" at bounding box center [0, 0] width 0 height 0
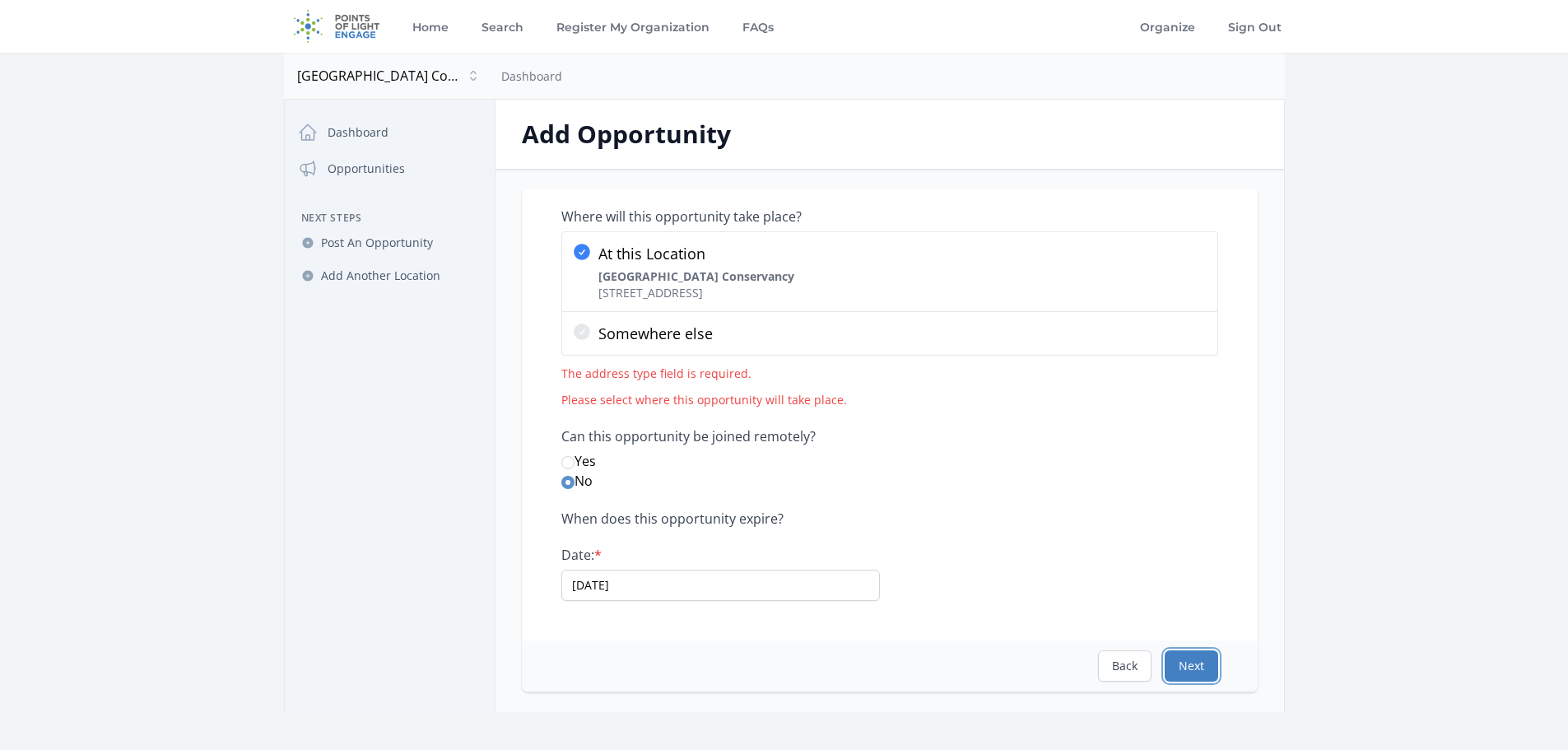
click at [1188, 666] on button "Next" at bounding box center [1191, 666] width 53 height 31
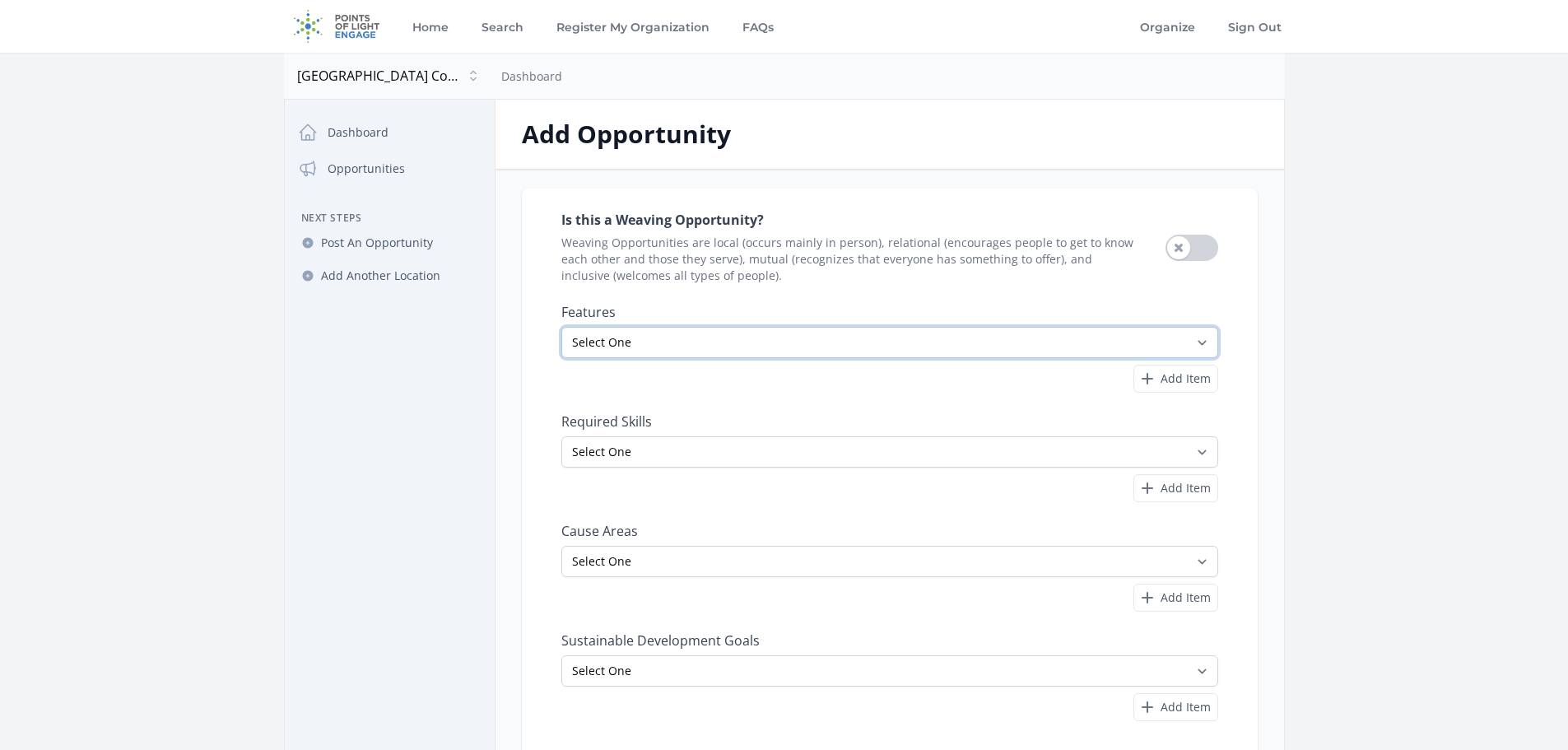
click at [1156, 341] on select "Select One All Ages Court-Ordered Eligible Good for Families Good for Groups Go…" at bounding box center [890, 342] width 657 height 31
select select "Good for Families"
click at [562, 327] on select "Select One All Ages Court-Ordered Eligible Good for Families Good for Groups Go…" at bounding box center [890, 342] width 657 height 31
click at [1154, 373] on icon "button" at bounding box center [1147, 378] width 19 height 19
click at [1163, 372] on select "Select One All Ages Court-Ordered Eligible Good for Families Good for Groups Go…" at bounding box center [873, 380] width 623 height 31
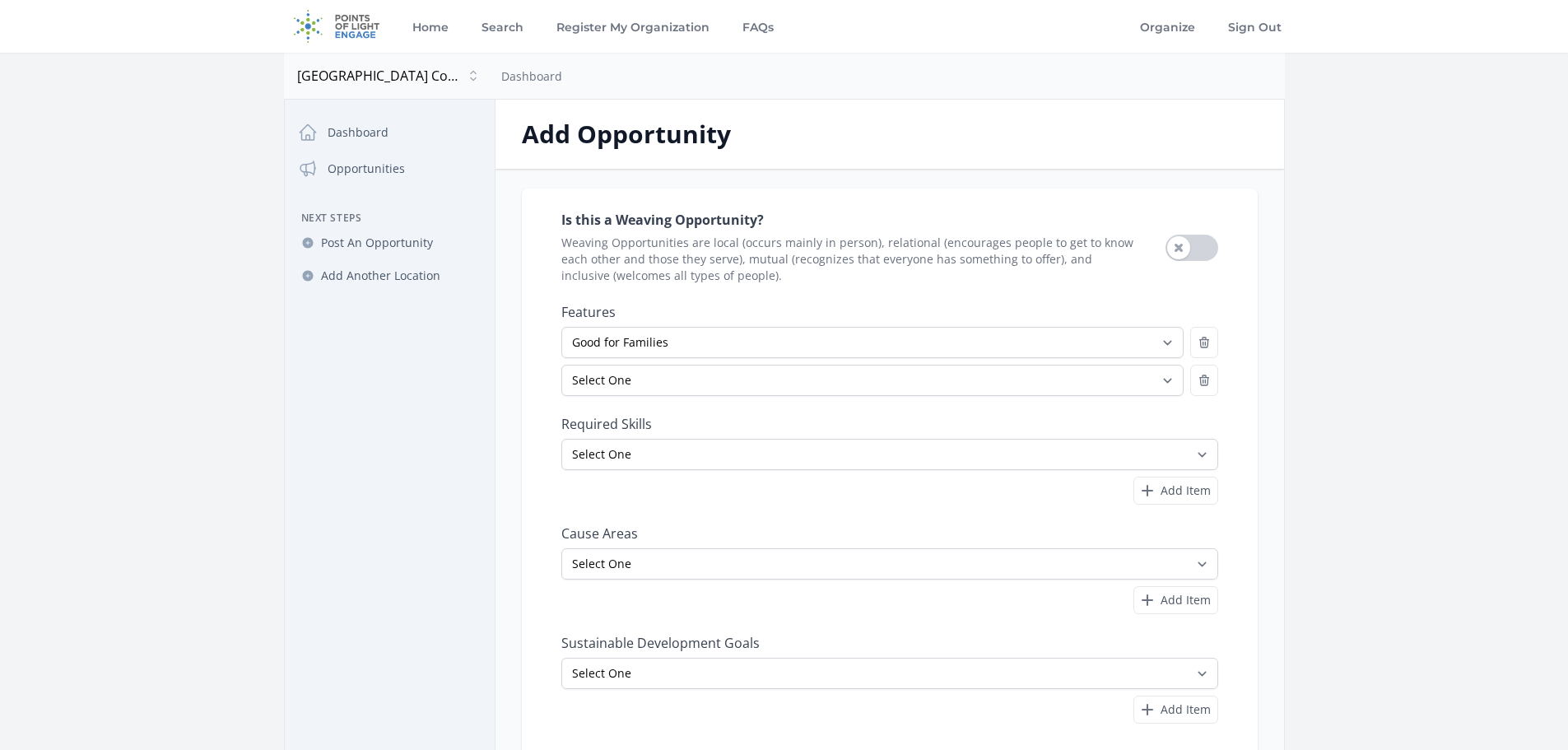
select select "Good for Groups"
click at [562, 365] on select "Select One All Ages Court-Ordered Eligible Good for Families Good for Groups Go…" at bounding box center [873, 380] width 623 height 31
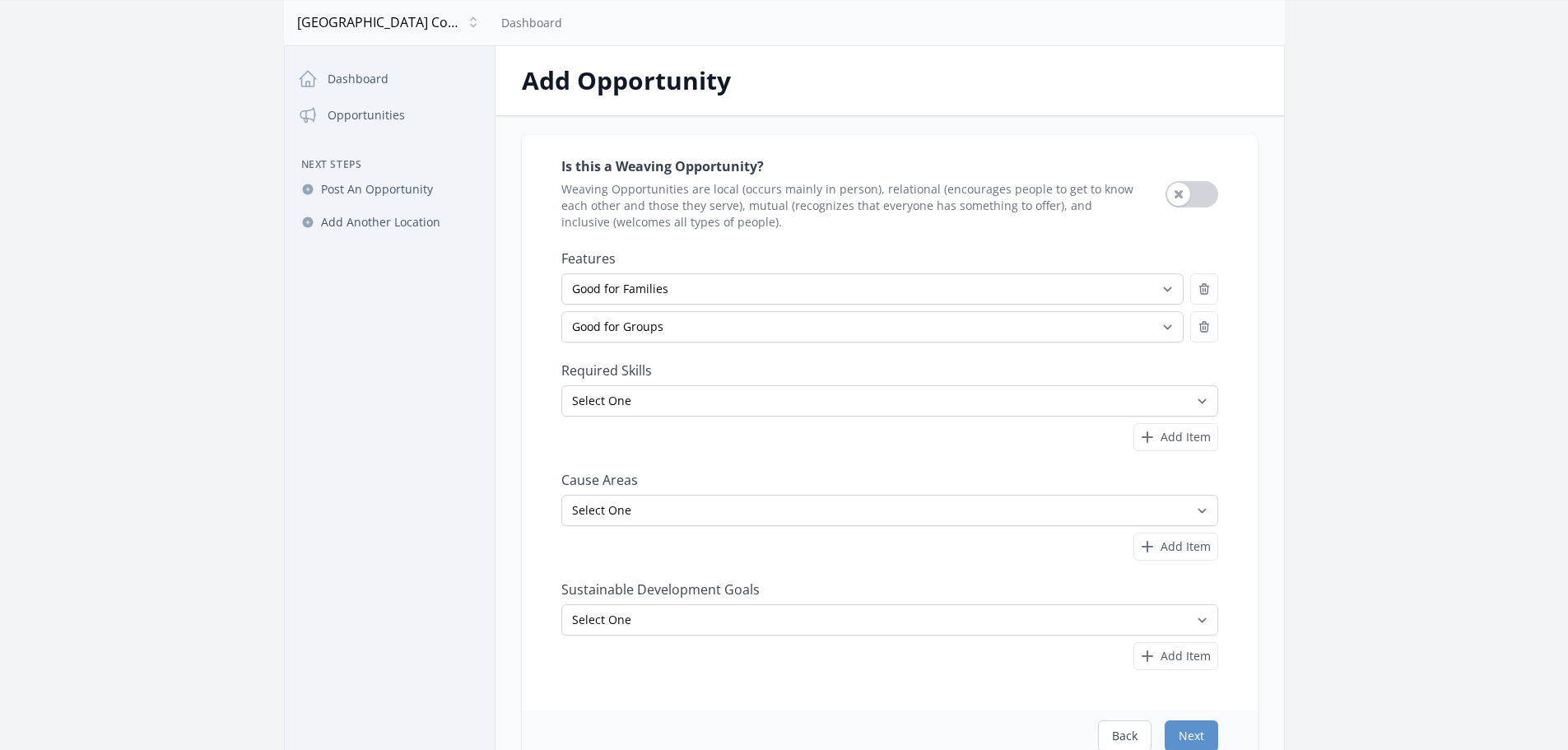
scroll to position [82, 0]
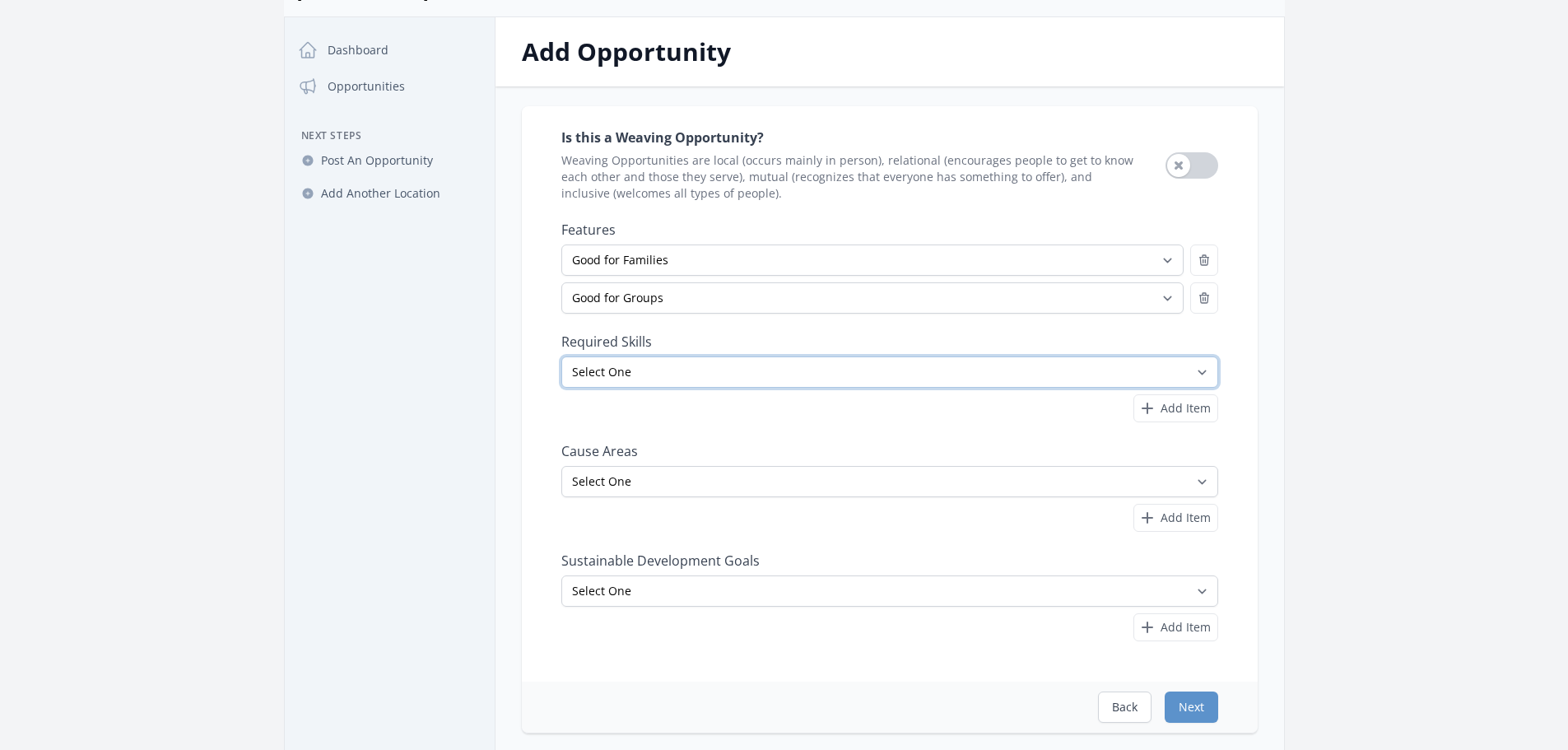
click at [1134, 378] on select "Select One Accounting Advocacy Administrative Arts Board Service Business Skill…" at bounding box center [890, 372] width 657 height 31
select select "Community Outreach"
click at [562, 356] on select "Select One Accounting Advocacy Administrative Arts Board Service Business Skill…" at bounding box center [890, 372] width 657 height 31
click at [1177, 409] on span "Add Item" at bounding box center [1185, 408] width 50 height 16
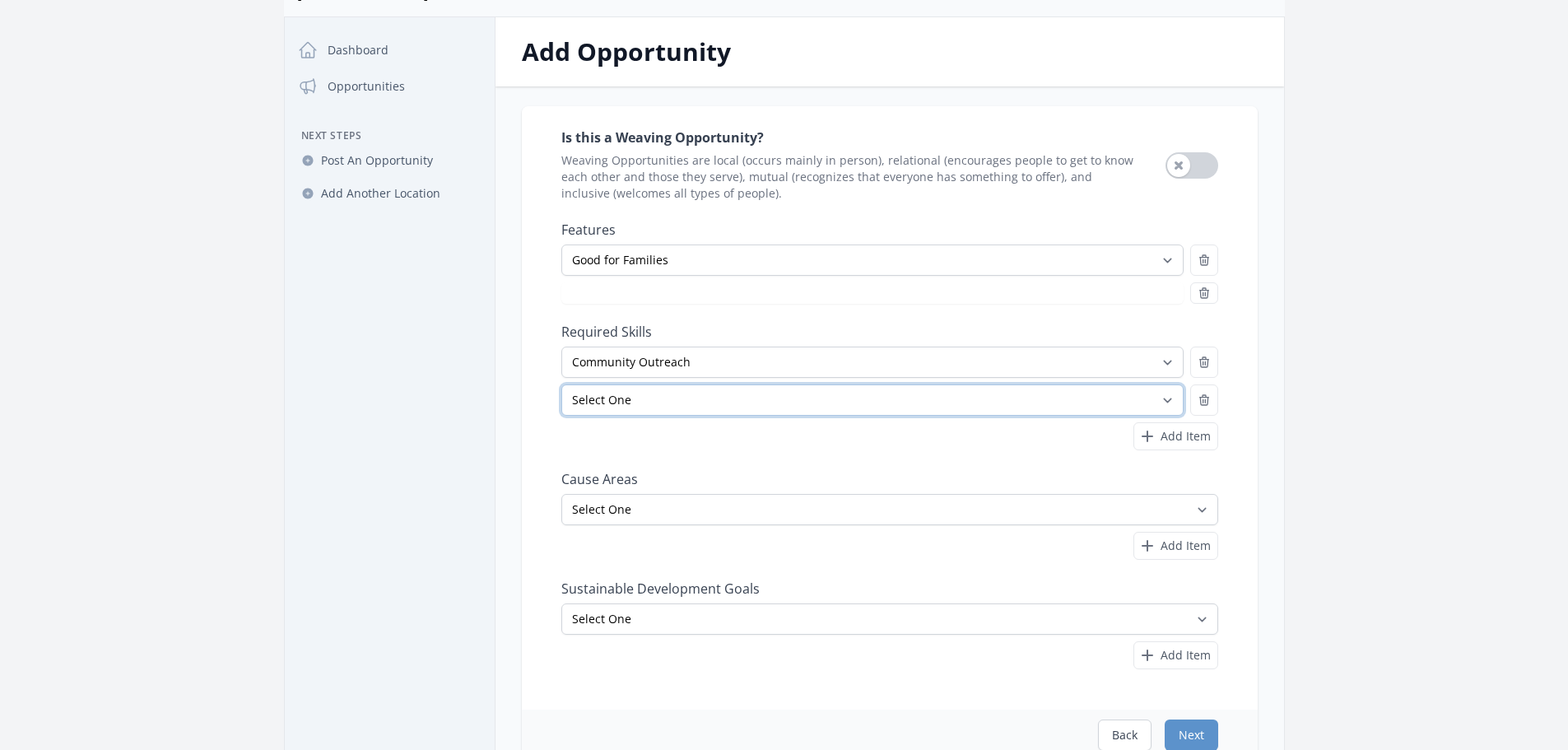
click at [1020, 399] on select "Select One Accounting Advocacy Administrative Arts Board Service Business Skill…" at bounding box center [873, 399] width 623 height 31
click at [562, 384] on select "Select One Accounting Advocacy Administrative Arts Board Service Business Skill…" at bounding box center [873, 399] width 623 height 31
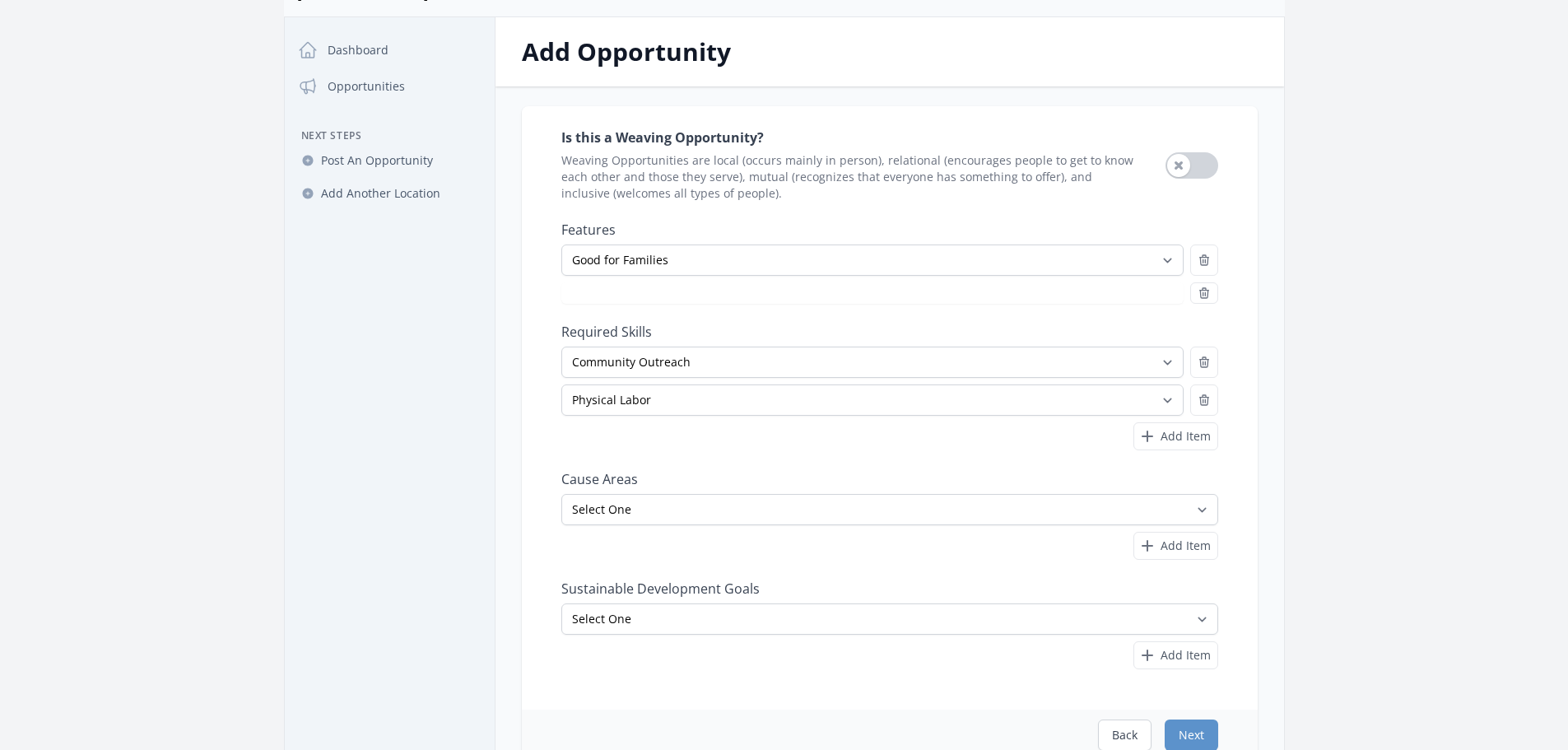
select select "Good for Groups"
click at [921, 438] on div "Add Item" at bounding box center [890, 437] width 657 height 29
select select "Good for Groups"
select select "Physical Labor"
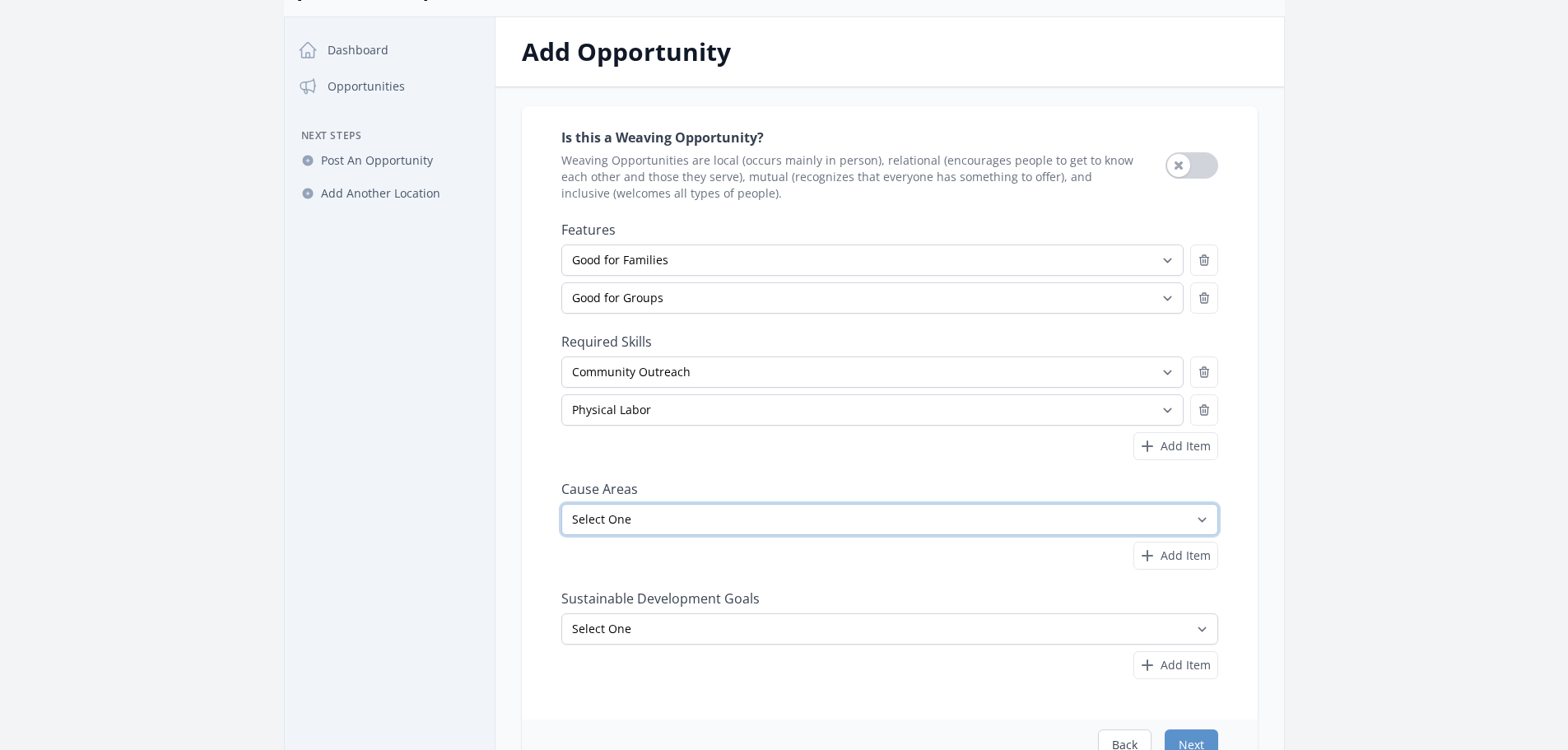
click at [1160, 513] on select "Select One Adult Education Animals Arts & Culture Children & Youth Civil Rights…" at bounding box center [890, 519] width 657 height 31
select select "Environment"
click at [562, 503] on select "Select One Adult Education Animals Arts & Culture Children & Youth Civil Rights…" at bounding box center [890, 519] width 657 height 31
click at [876, 557] on div "Add Item" at bounding box center [890, 556] width 657 height 29
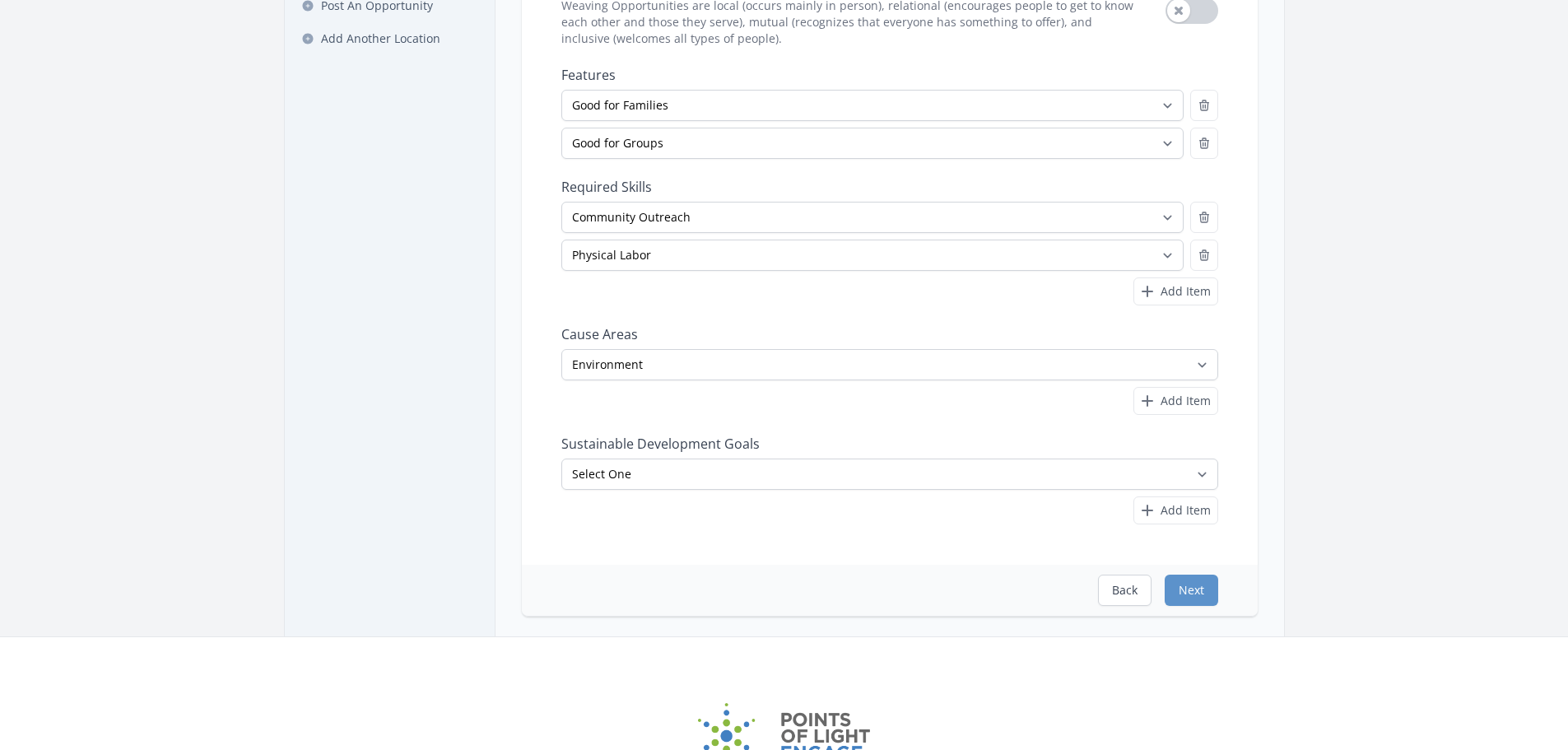
scroll to position [247, 0]
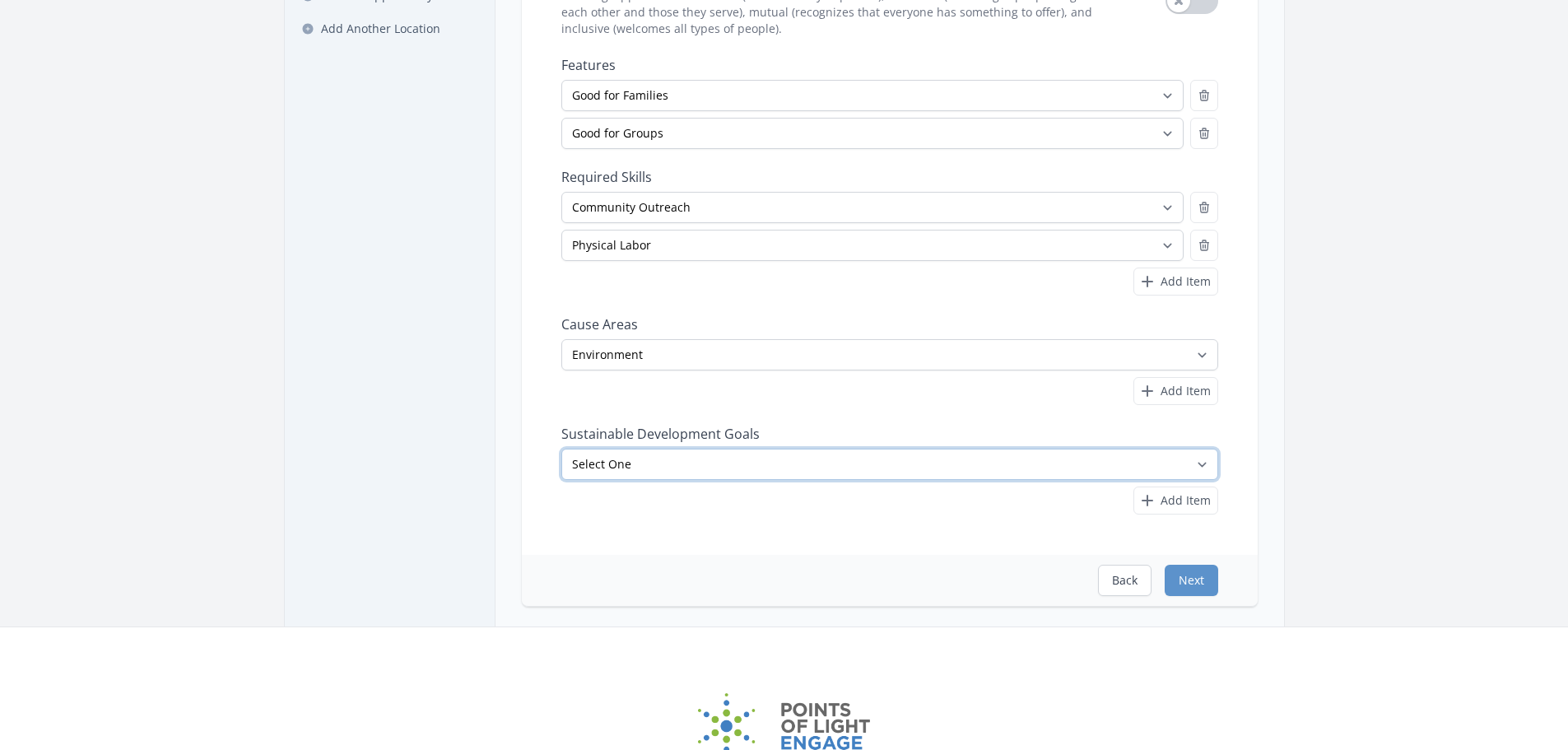
click at [1111, 466] on select "Select One No Poverty Zero Hunger Good Health and Well-Being Quality Education …" at bounding box center [890, 464] width 657 height 31
select select "Sustainable Cities and Communities"
click at [562, 448] on select "Select One No Poverty Zero Hunger Good Health and Well-Being Quality Education …" at bounding box center [890, 464] width 657 height 31
click at [824, 292] on div "Add Item" at bounding box center [890, 282] width 657 height 29
click at [844, 91] on select "Select One All Ages Court-Ordered Eligible Good for Families Good for Groups Go…" at bounding box center [873, 95] width 623 height 31
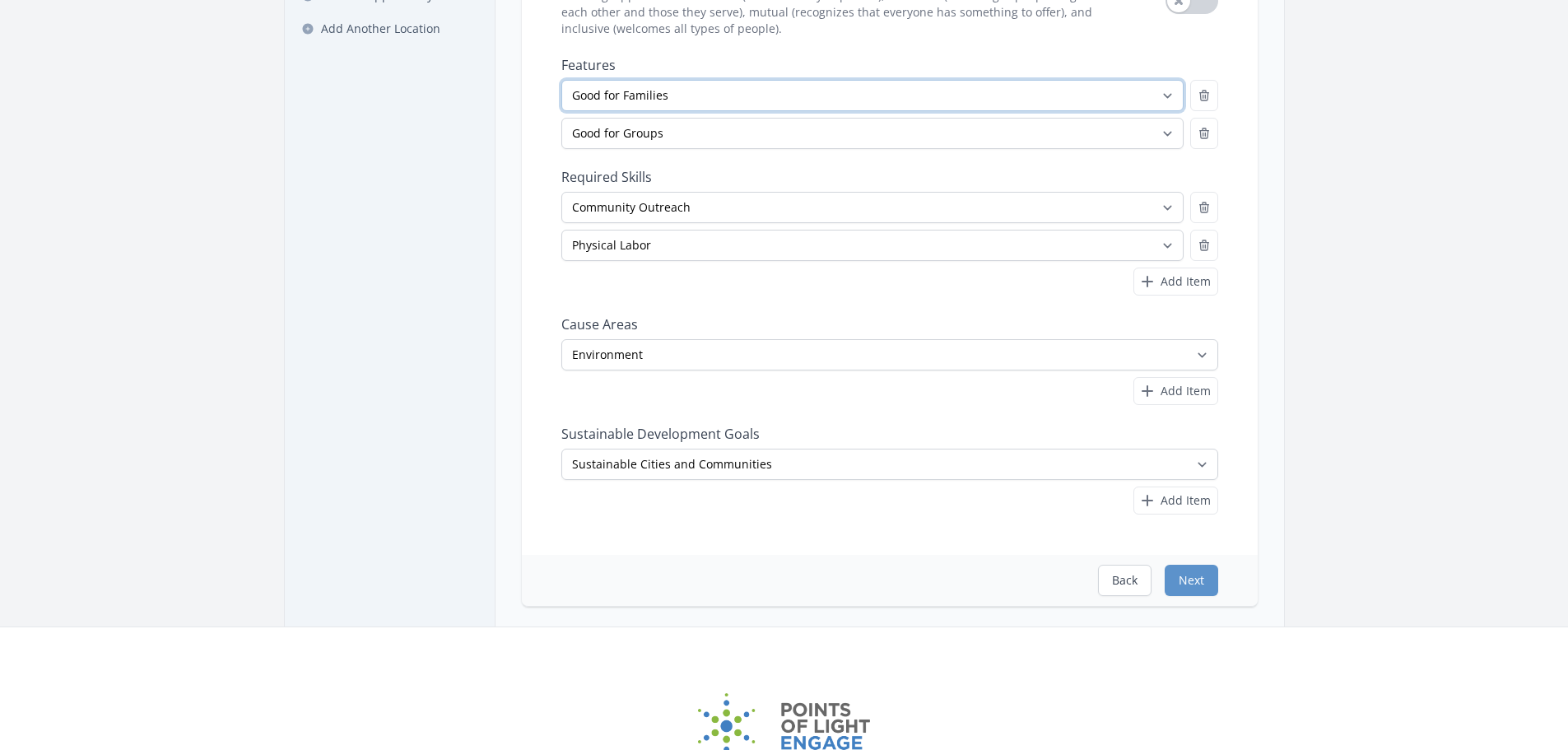
select select "Involves Physical Labor"
click at [562, 80] on select "Select One All Ages Court-Ordered Eligible Good for Families Good for Groups Go…" at bounding box center [873, 95] width 623 height 31
click at [787, 135] on select "Select One All Ages Court-Ordered Eligible Good for Families Good for Groups Go…" at bounding box center [873, 133] width 623 height 31
select select "Court-Ordered Eligible"
click at [562, 117] on select "Select One All Ages Court-Ordered Eligible Good for Families Good for Groups Go…" at bounding box center [873, 133] width 623 height 31
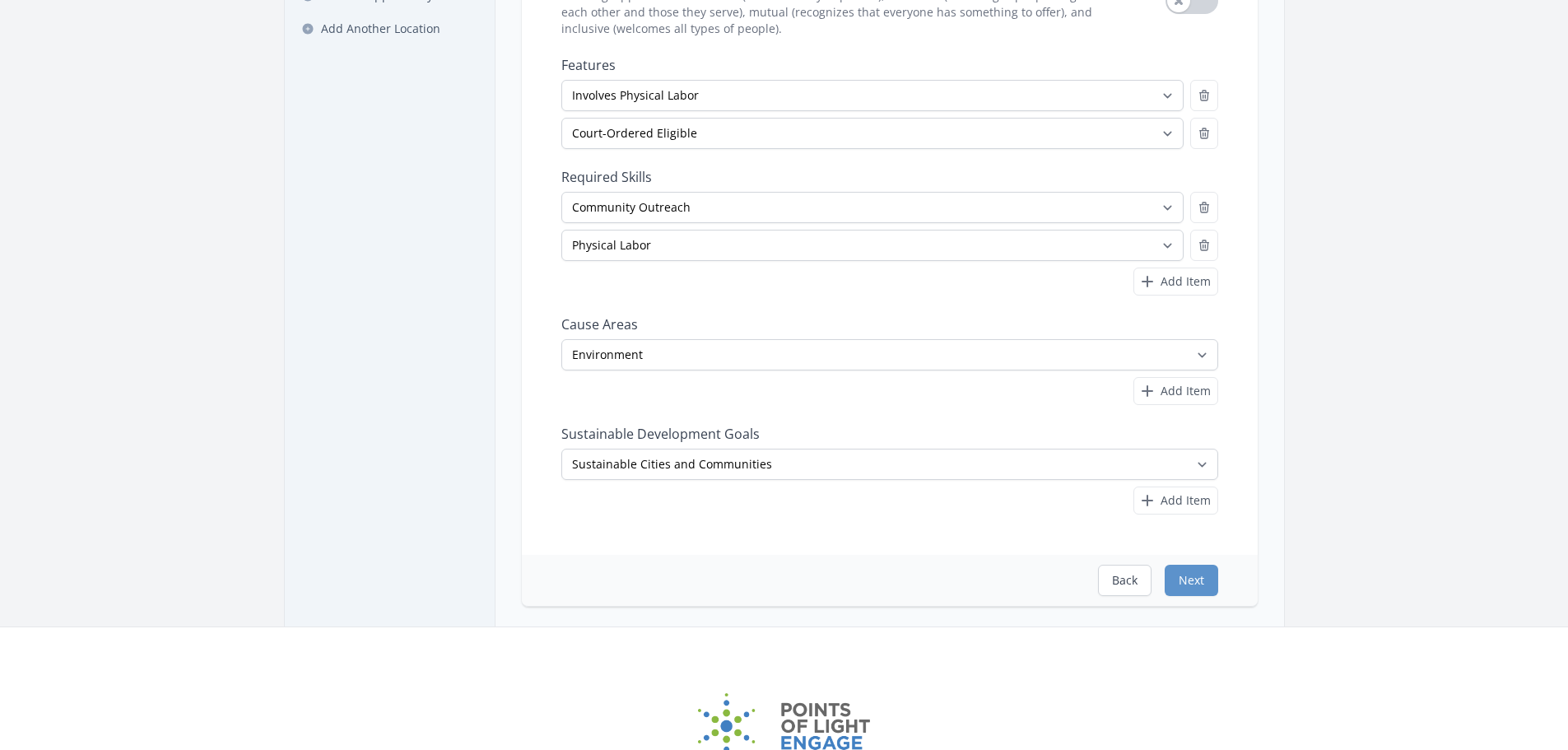
click at [1045, 171] on label "Required Skills" at bounding box center [890, 177] width 657 height 16
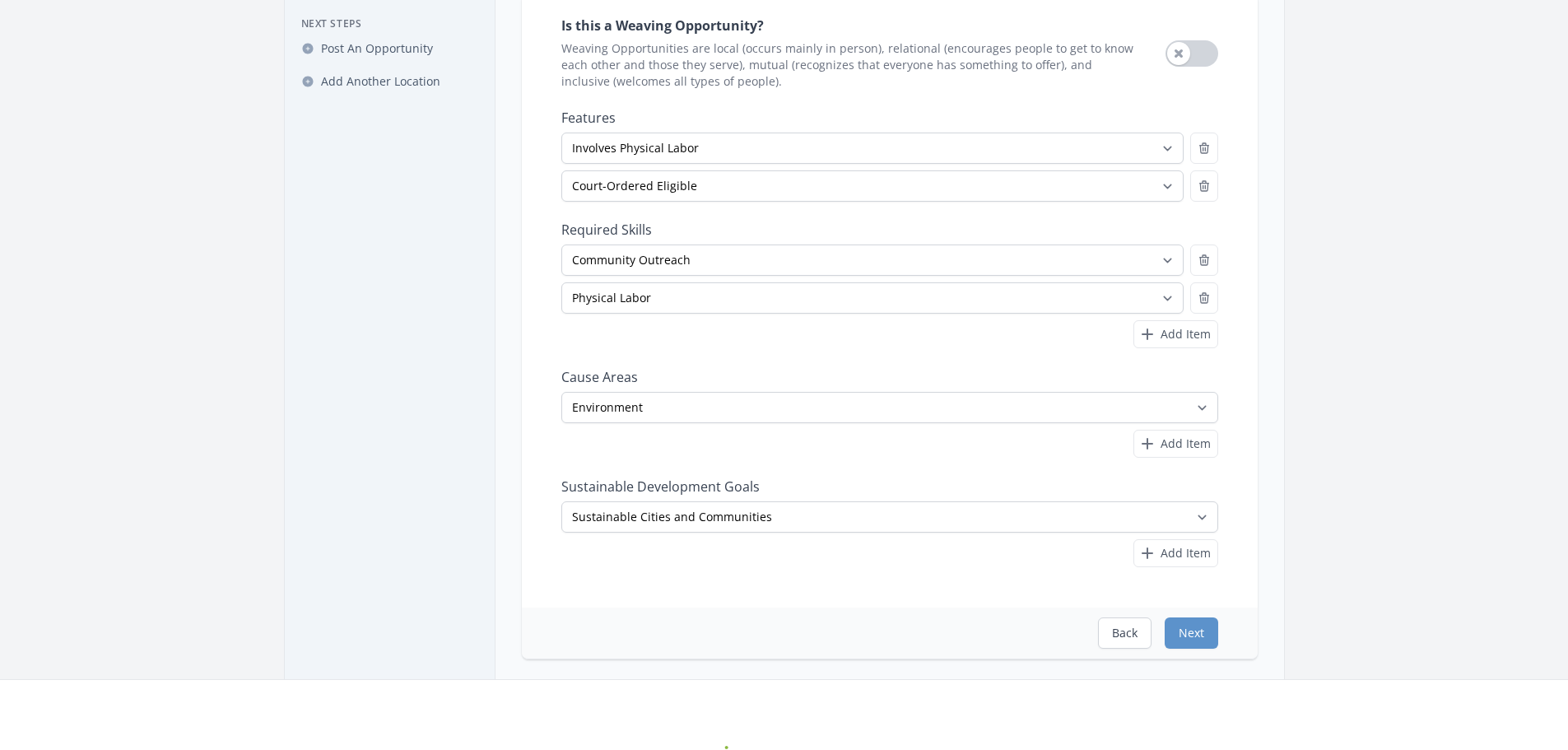
scroll to position [165, 0]
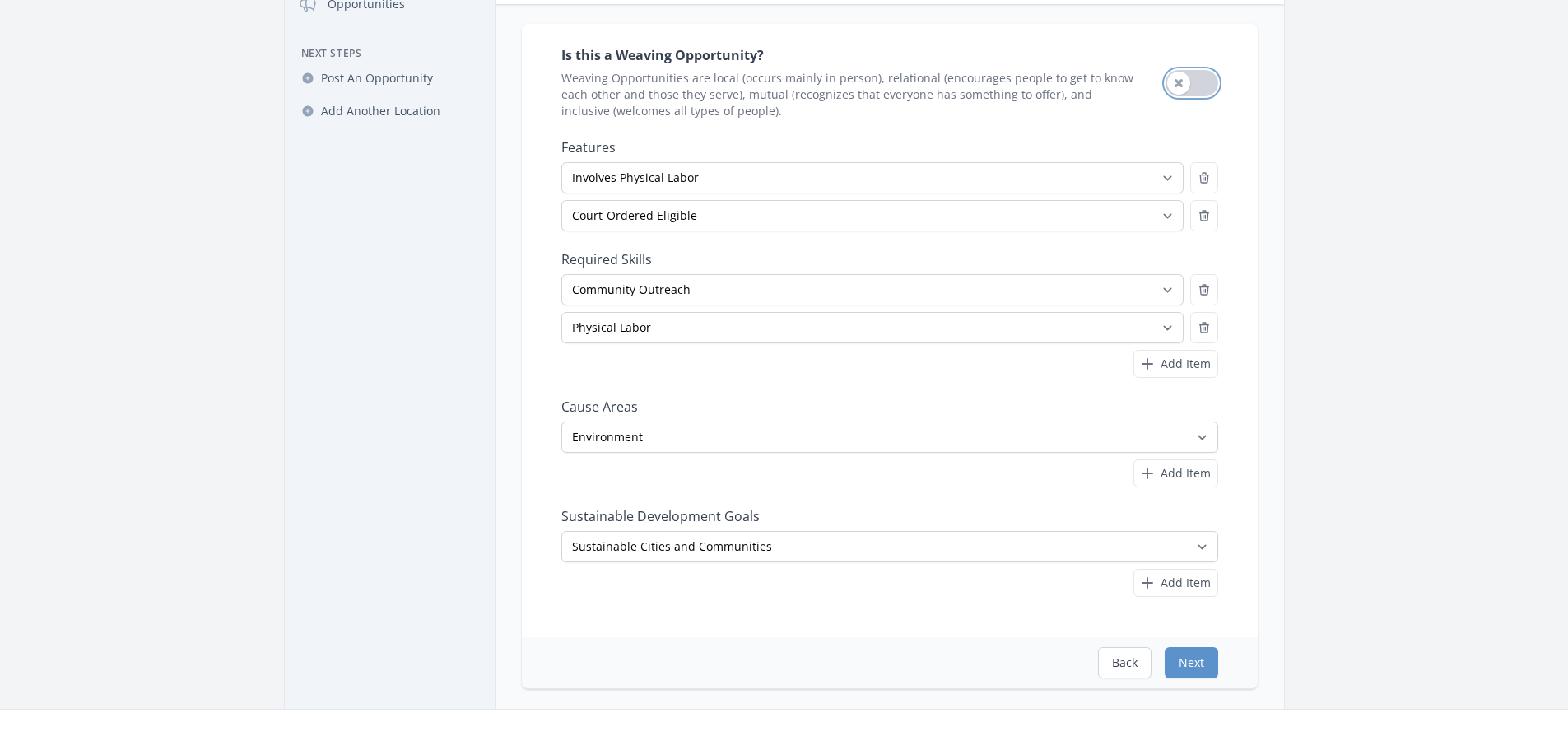
click at [1182, 75] on button "Use setting" at bounding box center [1192, 83] width 52 height 26
click at [1206, 285] on icon "button" at bounding box center [1204, 290] width 9 height 10
select select
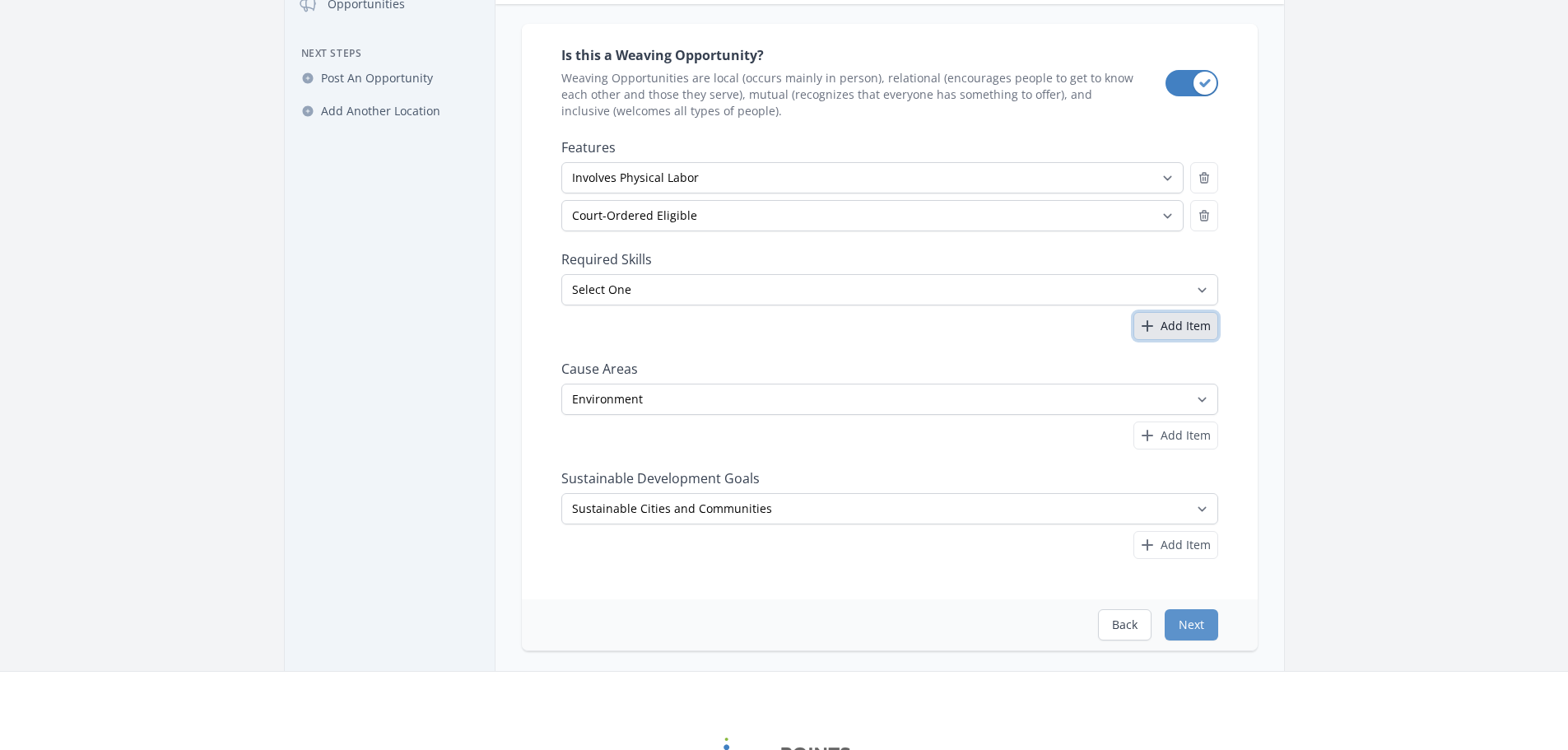
click at [1190, 332] on span "Add Item" at bounding box center [1185, 325] width 50 height 16
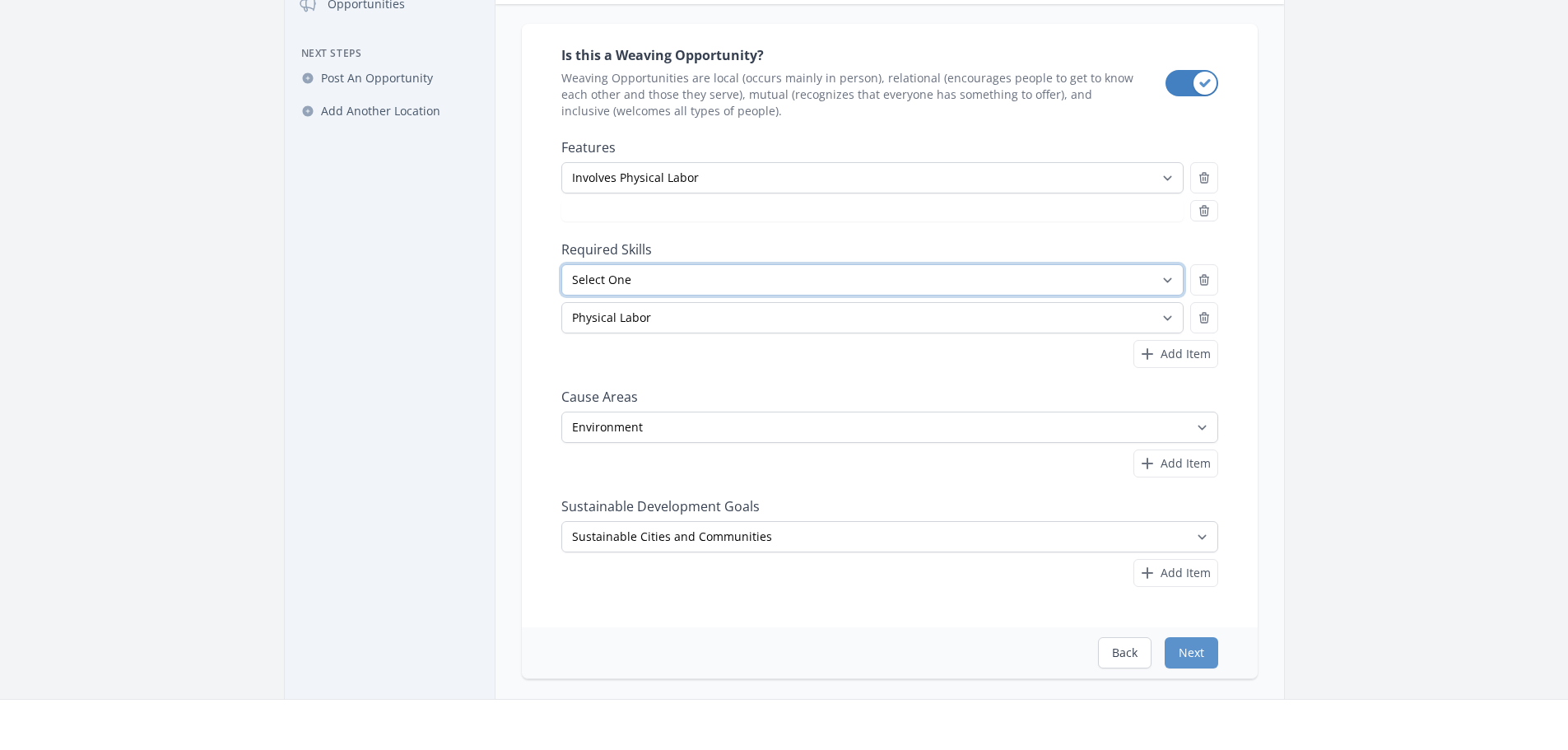
click at [1153, 274] on select "Select One Accounting Advocacy Administrative Arts Board Service Business Skill…" at bounding box center [873, 280] width 623 height 31
click at [433, 344] on nav "Dashboard Opportunities Next Steps Post An Opportunity Add Another Location" at bounding box center [389, 318] width 210 height 734
drag, startPoint x: 1200, startPoint y: 317, endPoint x: 1177, endPoint y: 308, distance: 24.7
click at [1200, 317] on icon "button" at bounding box center [1205, 318] width 14 height 14
select select "Court-Ordered Eligible"
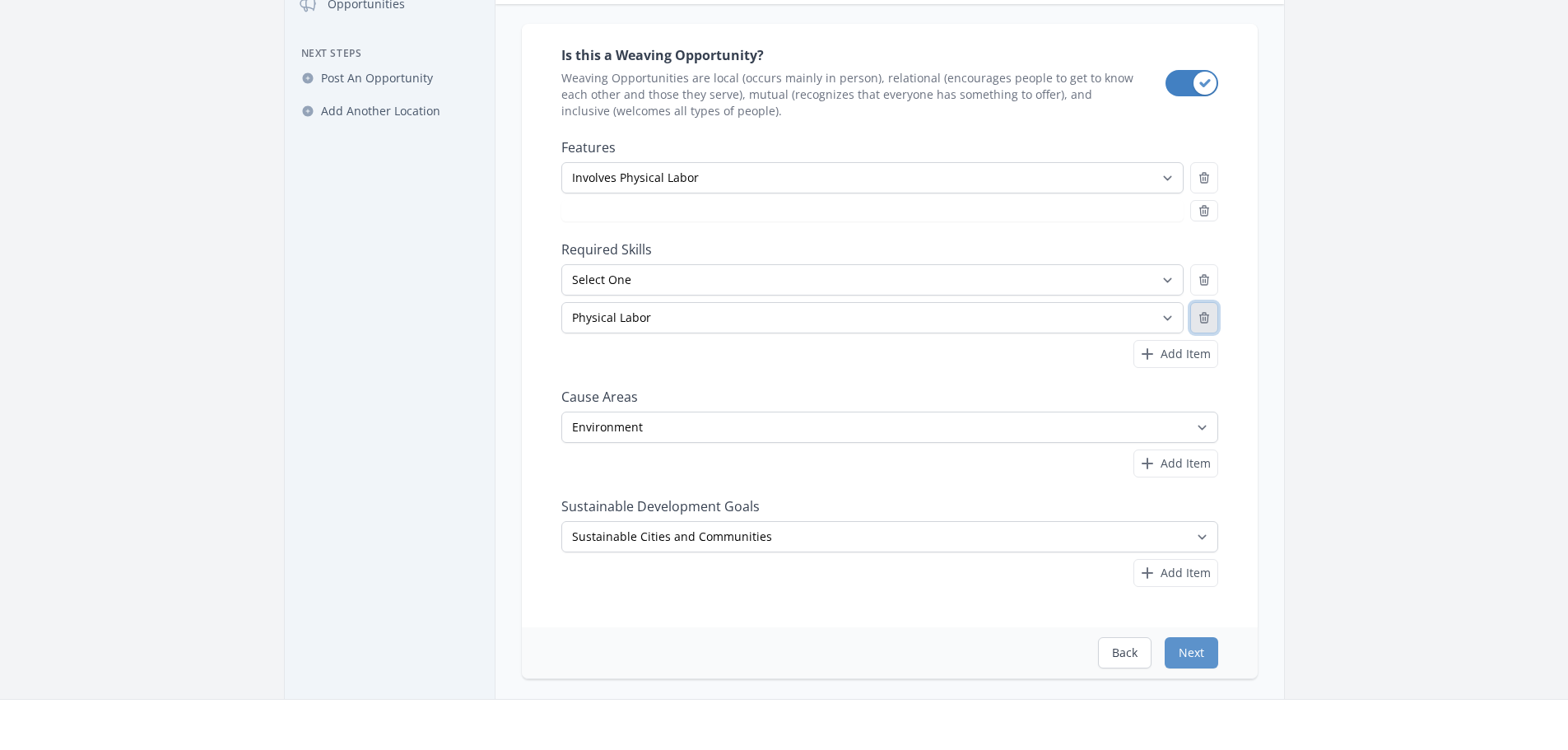
select select "Court-Ordered Eligible"
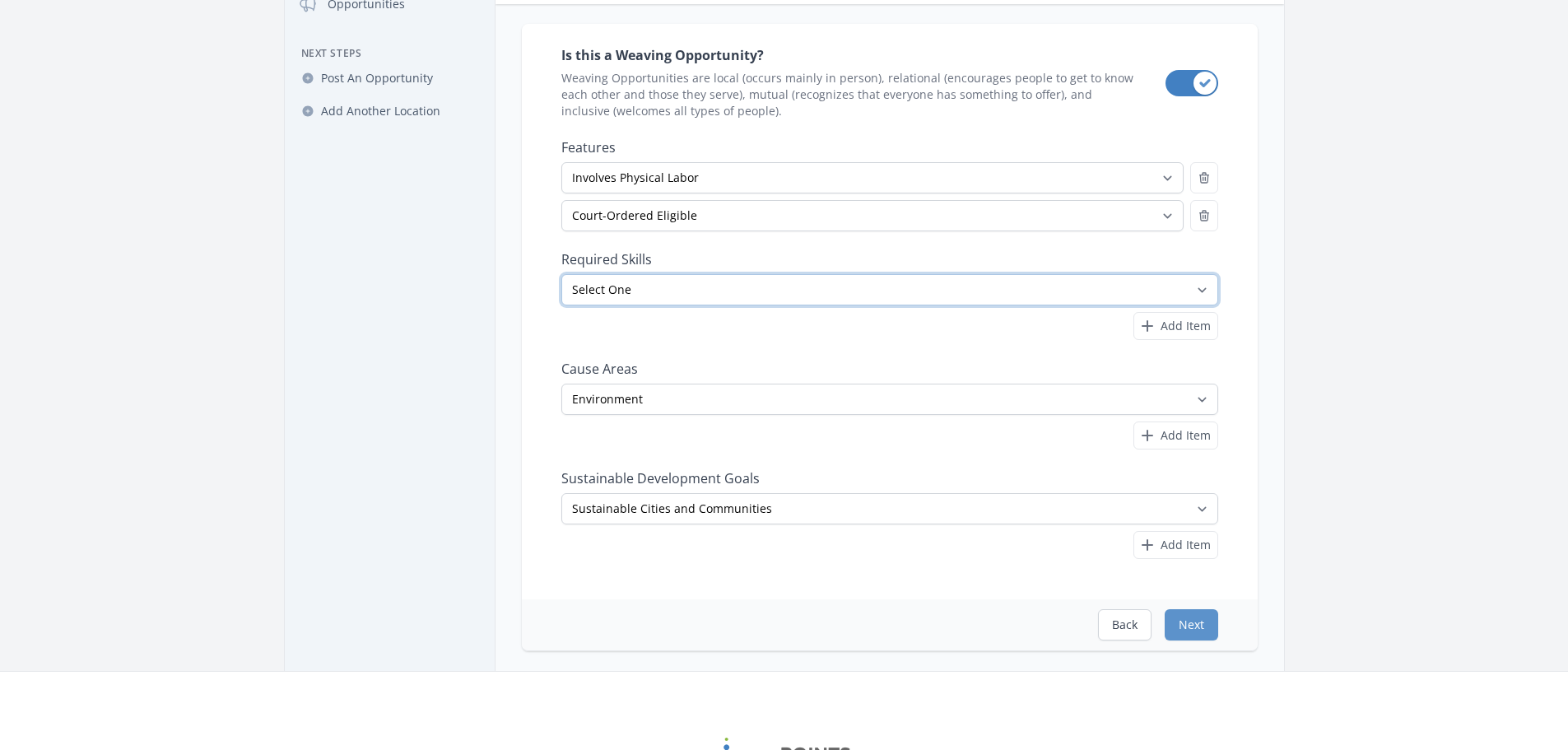
click at [1166, 293] on select "Select One Accounting Advocacy Administrative Arts Board Service Business Skill…" at bounding box center [890, 290] width 657 height 31
select select "Physical Labor"
click at [562, 274] on select "Select One Accounting Advocacy Administrative Arts Board Service Business Skill…" at bounding box center [890, 290] width 657 height 31
click at [871, 461] on div "Is this a Weaving Opportunity? Weaving Opportunities are local (occurs mainly i…" at bounding box center [890, 302] width 657 height 516
select select
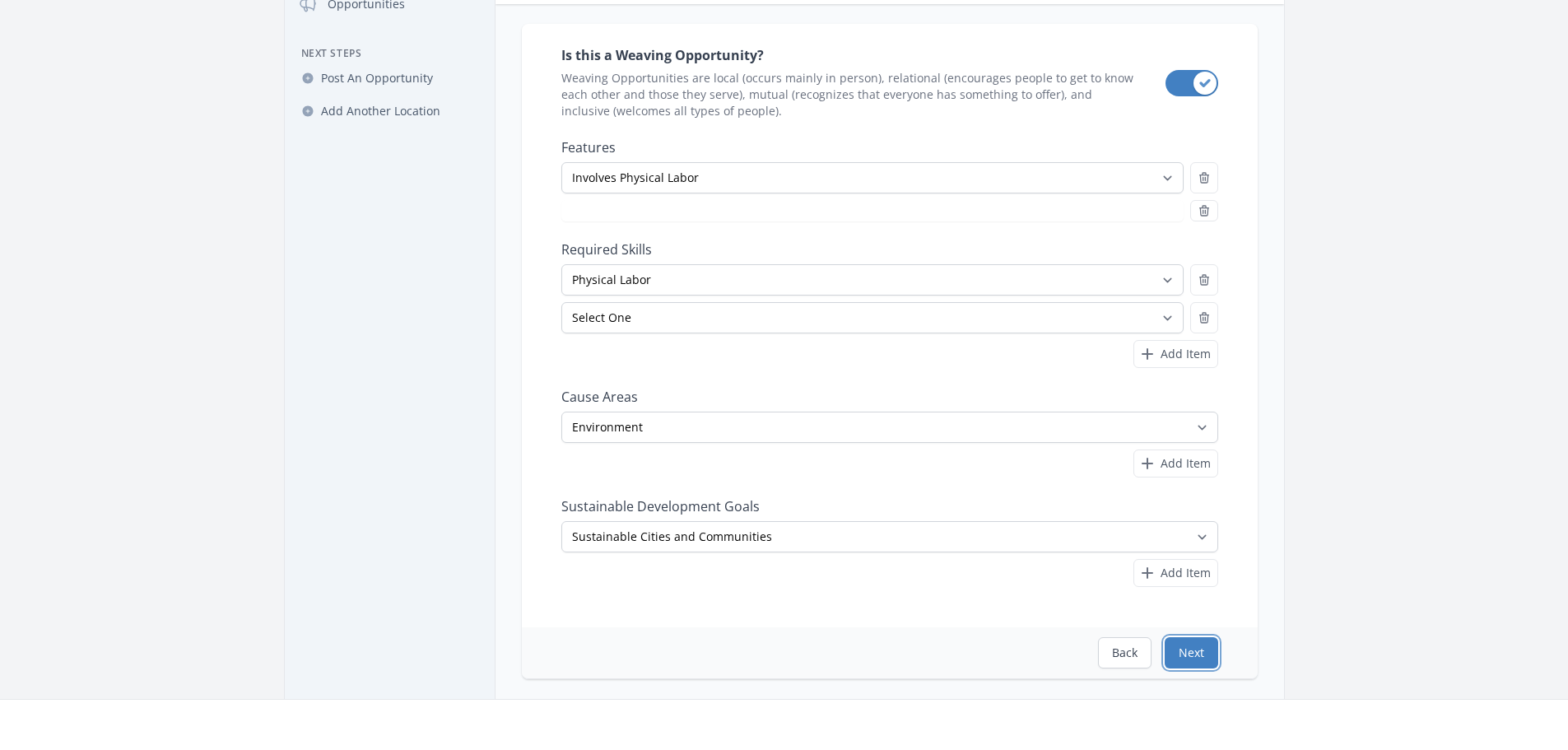
click at [1186, 646] on button "Next" at bounding box center [1191, 652] width 53 height 31
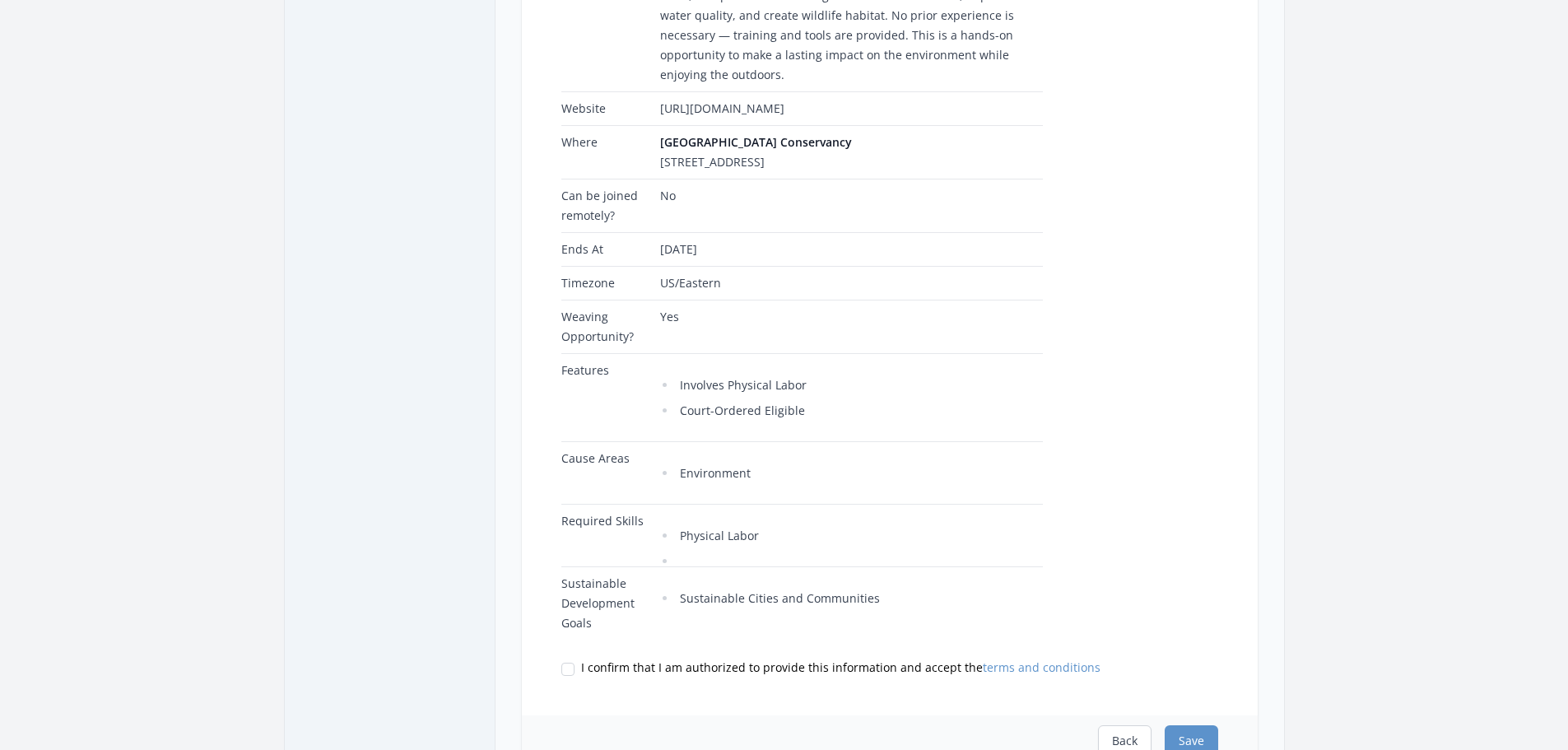
scroll to position [411, 0]
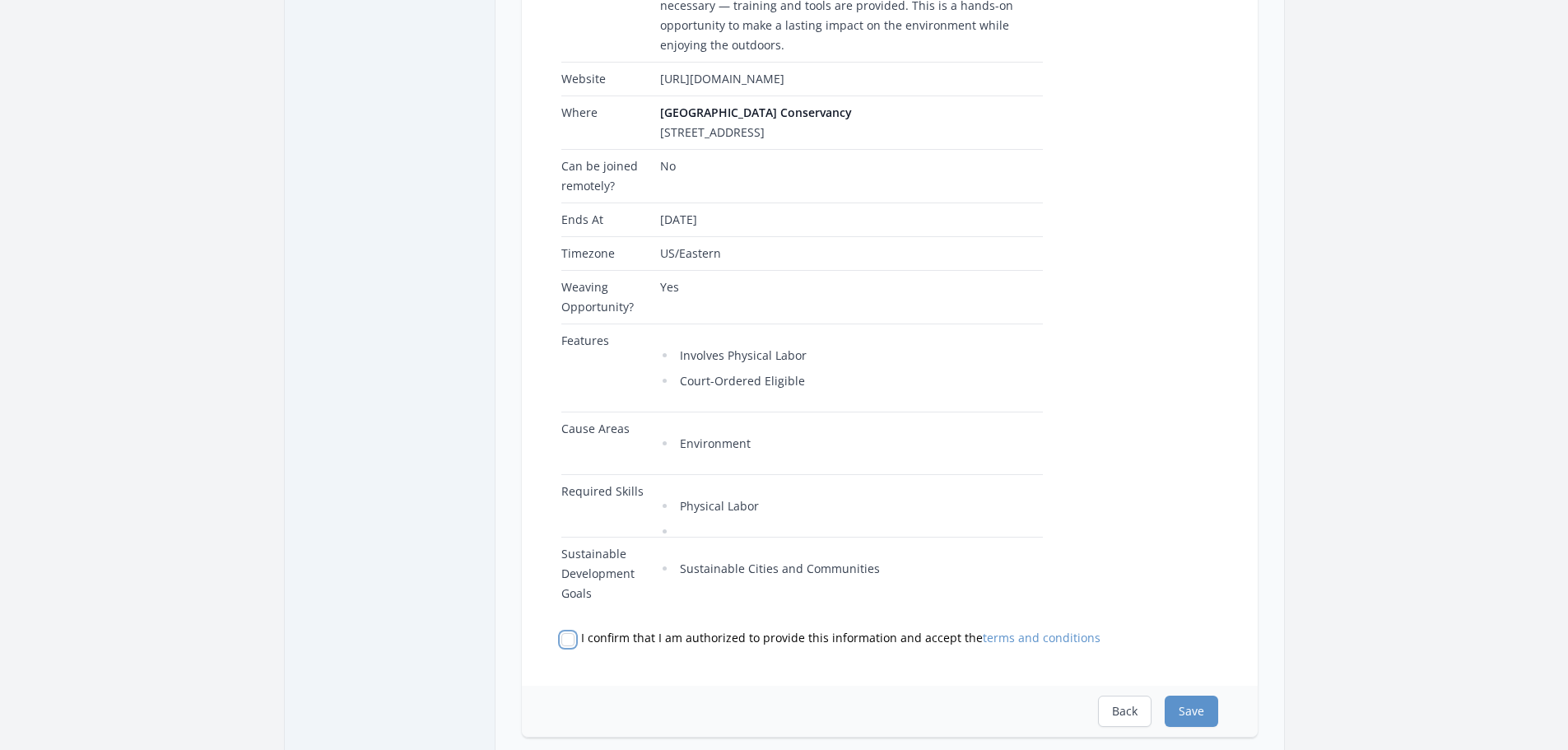
click at [569, 633] on input "I confirm that I am authorized to provide this information and accept the terms…" at bounding box center [569, 639] width 14 height 14
checkbox input "true"
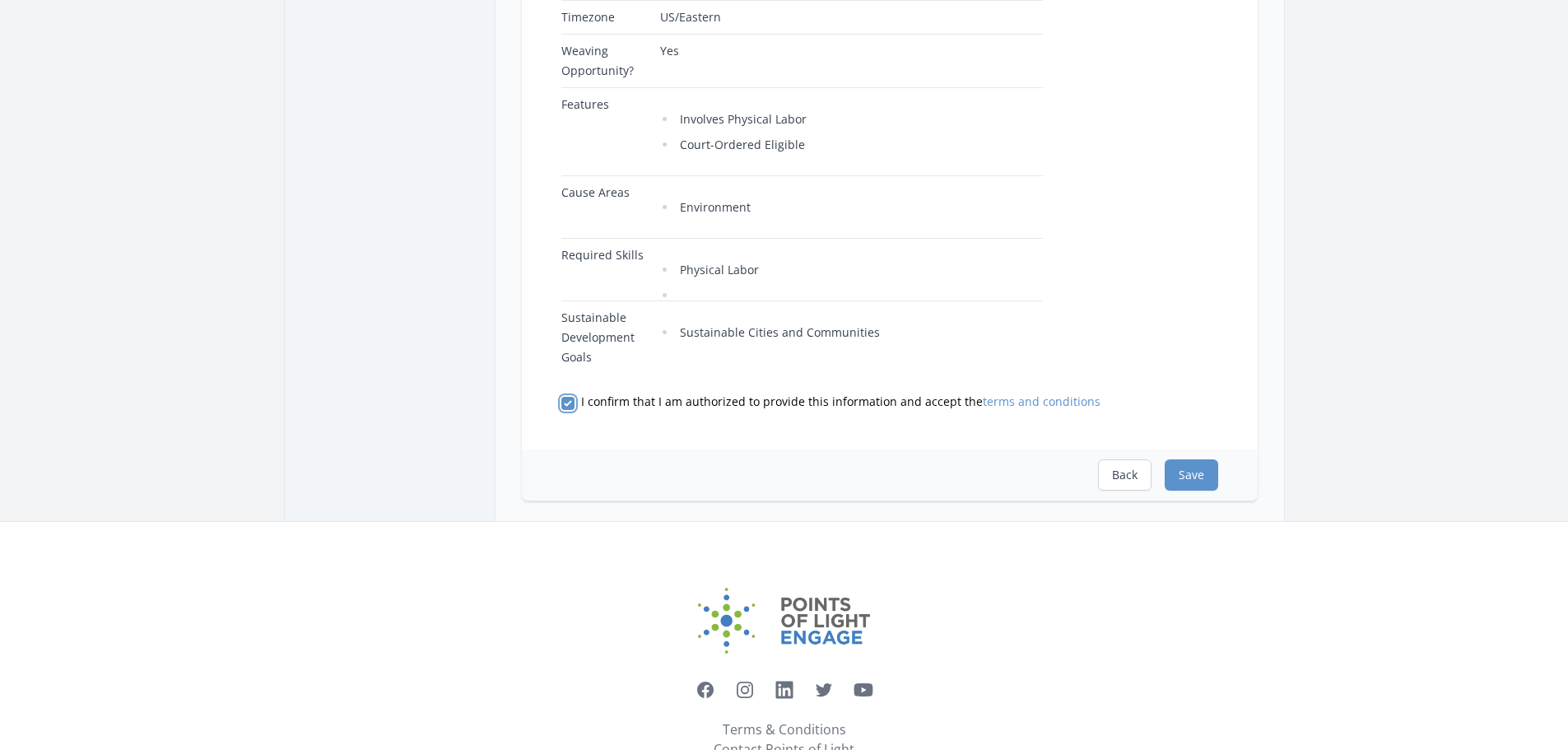
scroll to position [659, 0]
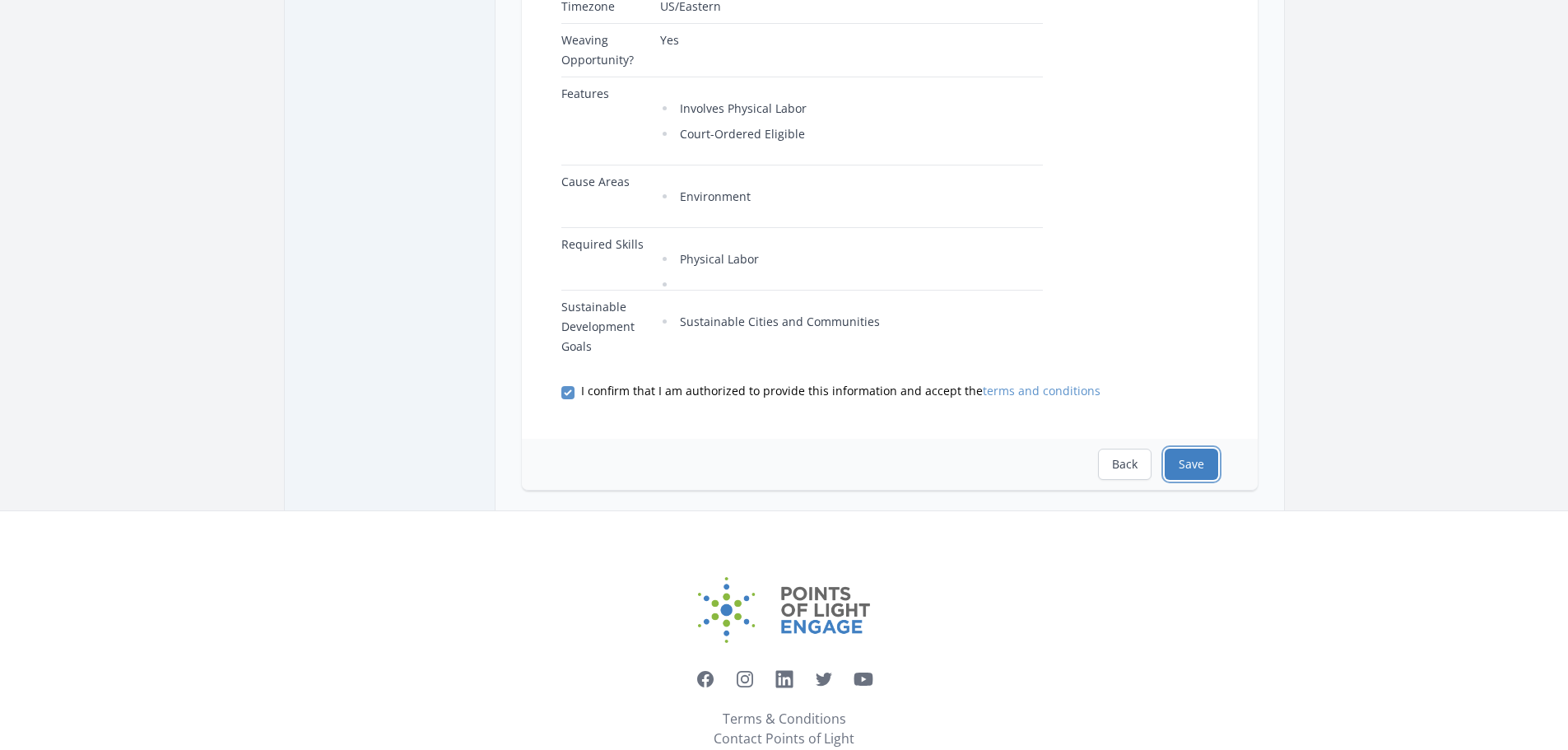
click at [1188, 448] on button "Save" at bounding box center [1191, 464] width 53 height 31
